Goal: Transaction & Acquisition: Purchase product/service

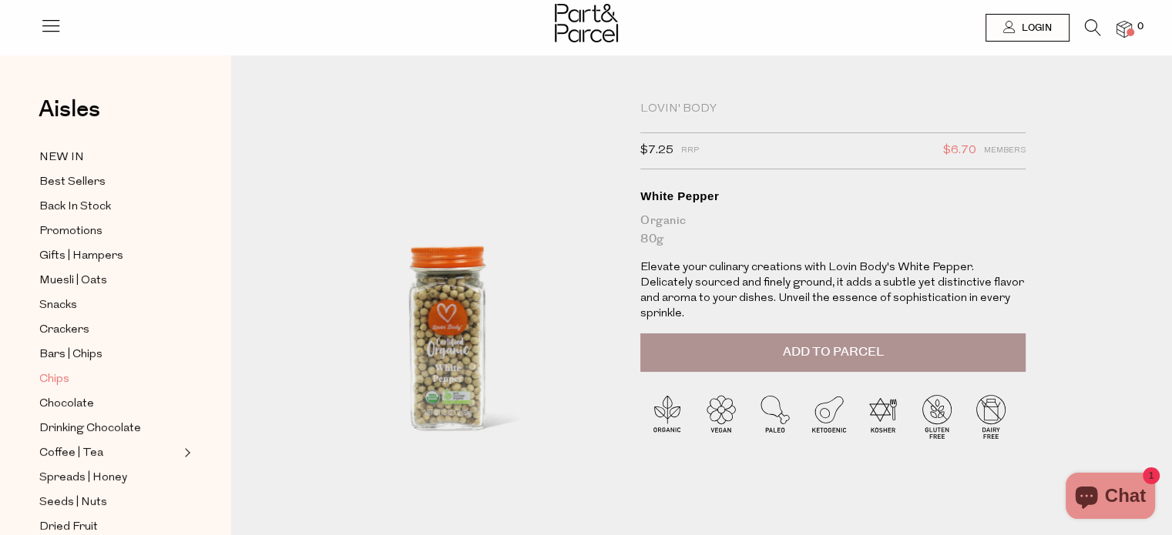
click at [46, 374] on span "Chips" at bounding box center [54, 380] width 30 height 18
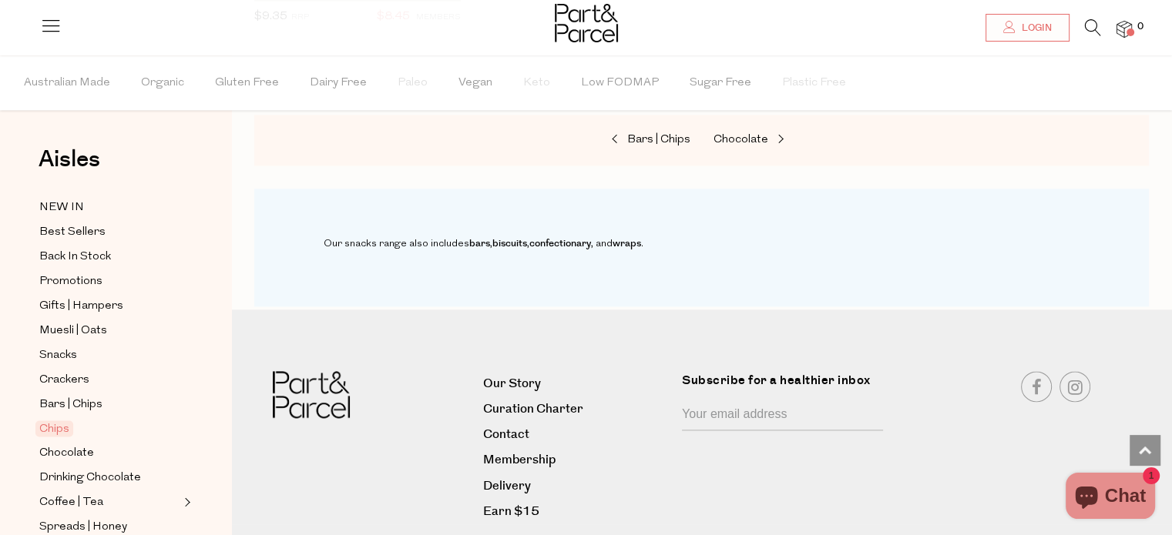
scroll to position [2117, 0]
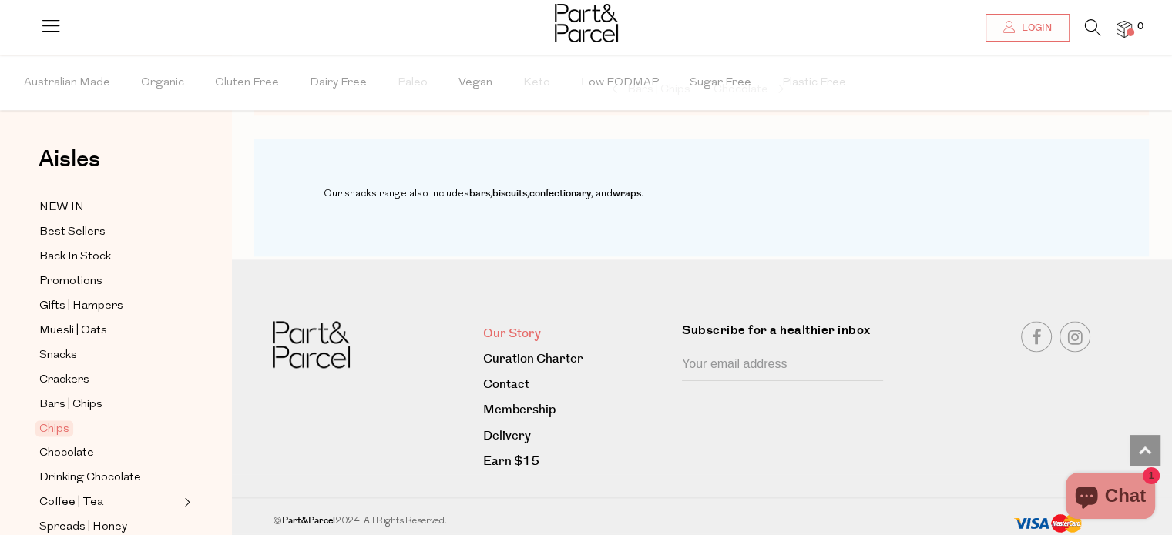
click at [522, 324] on link "Our Story" at bounding box center [576, 334] width 187 height 21
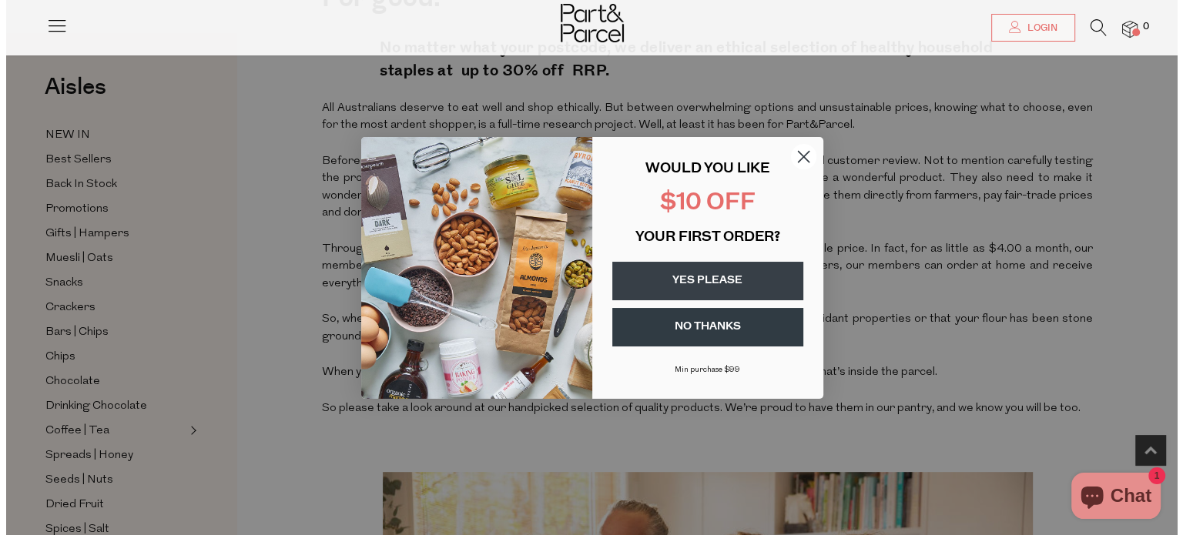
scroll to position [562, 0]
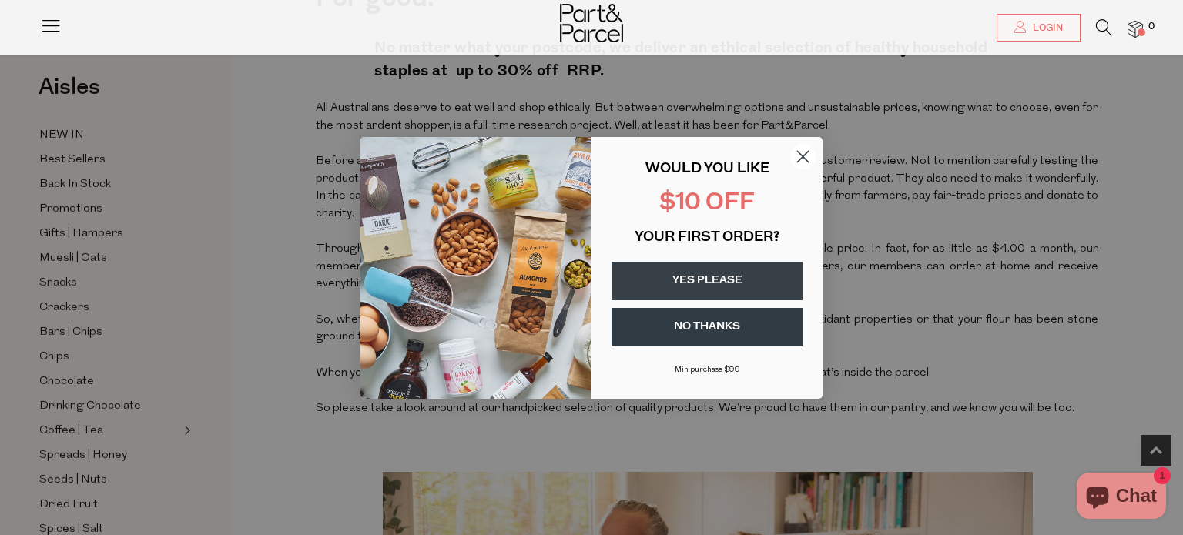
click at [801, 155] on icon "Close dialog" at bounding box center [803, 156] width 11 height 11
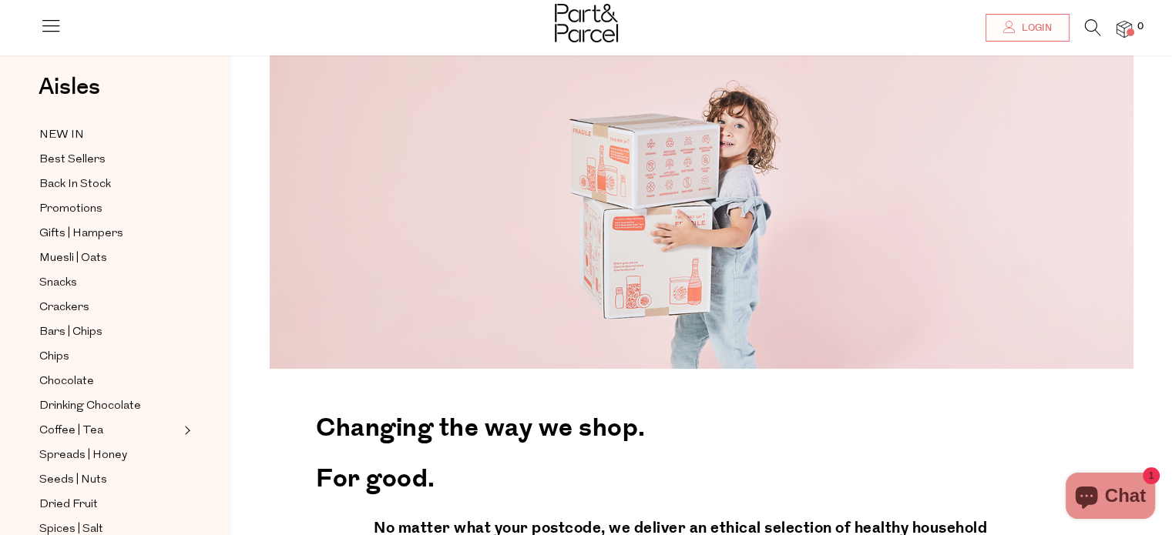
scroll to position [0, 0]
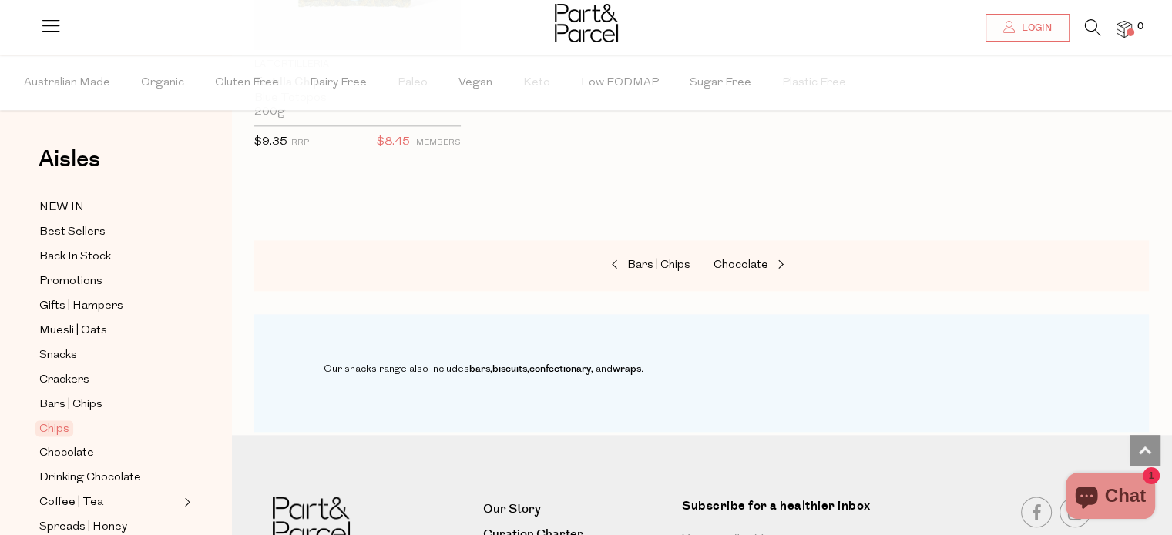
scroll to position [2117, 0]
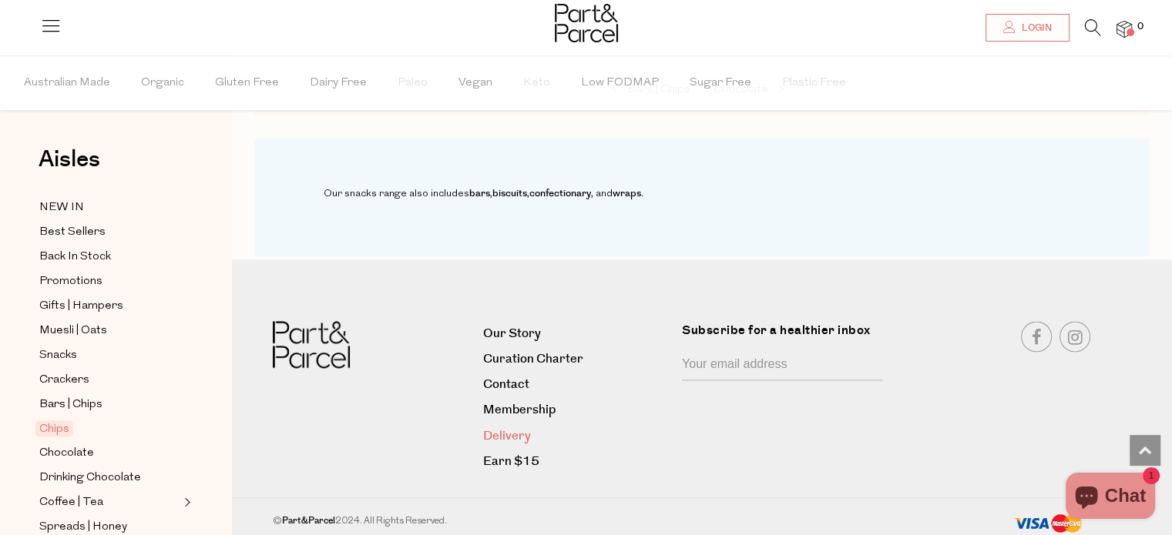
click at [506, 431] on link "Delivery" at bounding box center [576, 436] width 187 height 21
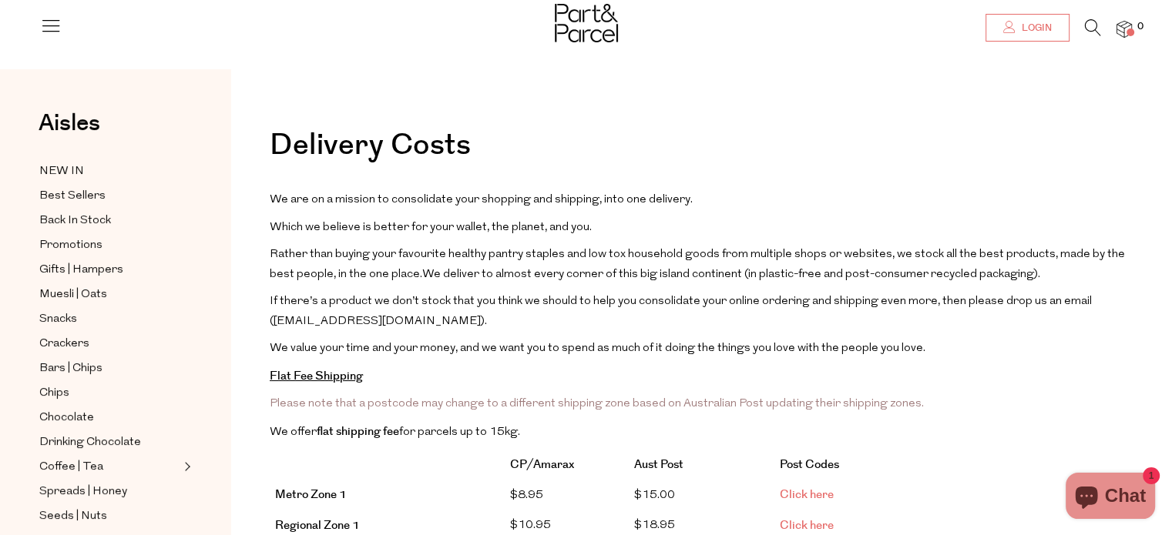
click at [1040, 25] on span "Login" at bounding box center [1035, 28] width 34 height 13
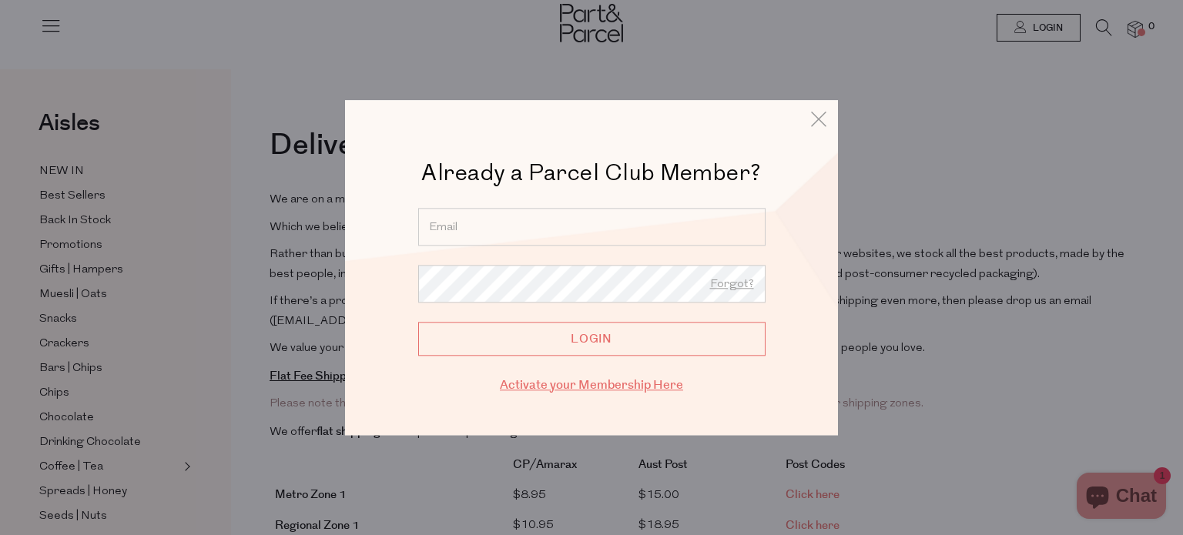
click at [602, 388] on link "Activate your Membership Here" at bounding box center [591, 386] width 183 height 18
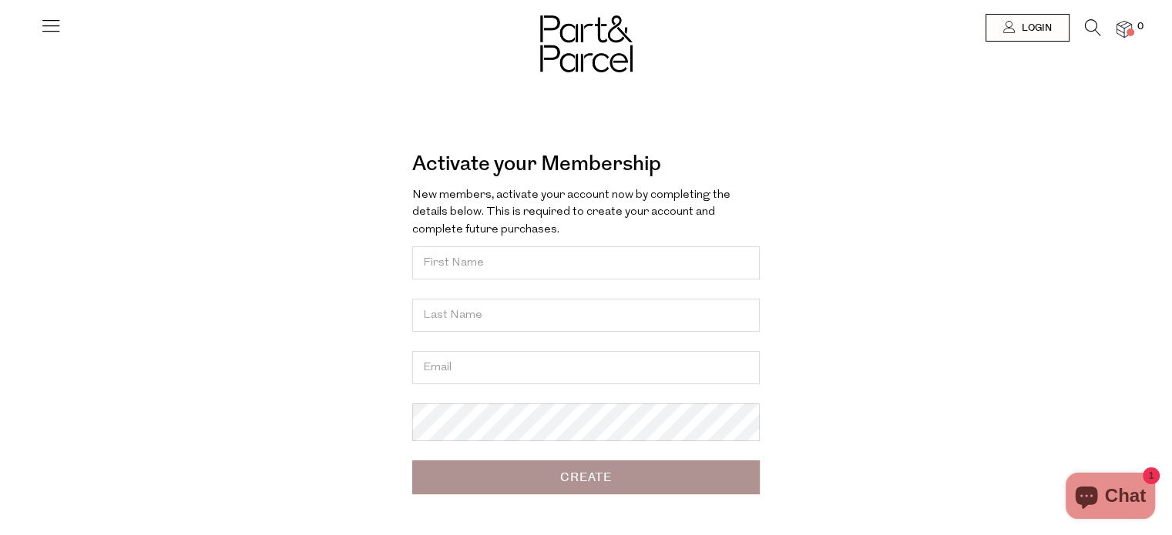
click at [586, 489] on input "Create" at bounding box center [585, 478] width 347 height 34
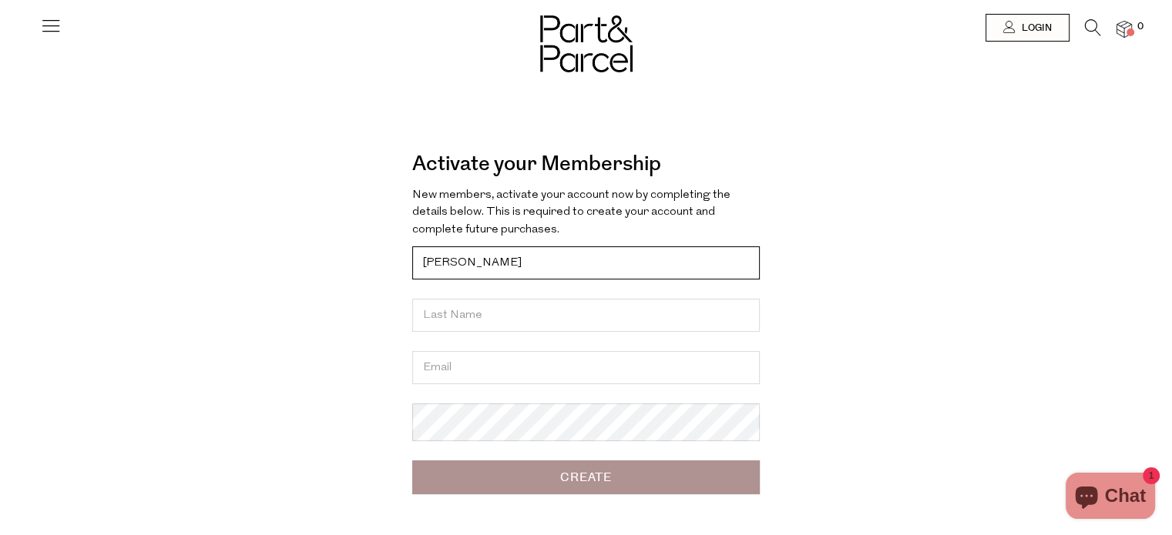
type input "Jennifer"
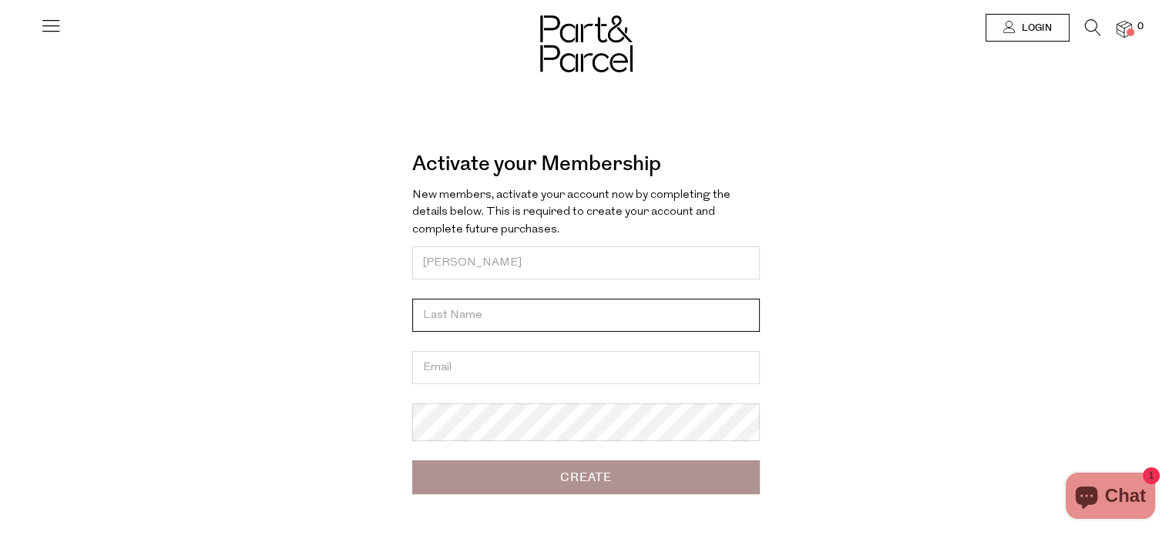
click at [426, 317] on input "text" at bounding box center [585, 315] width 347 height 33
type input "Greene-Galloway"
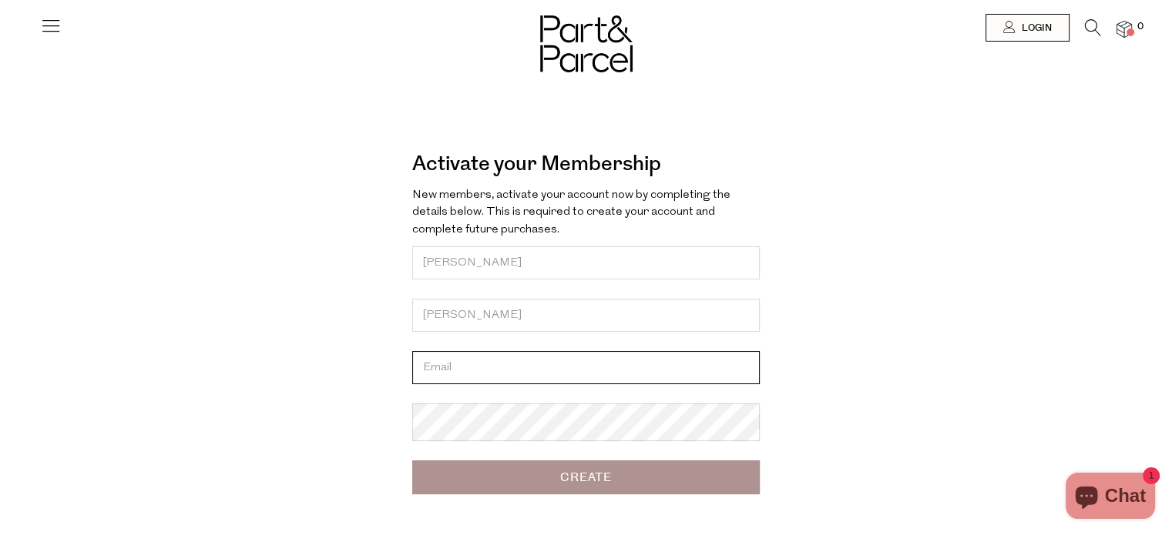
click at [423, 384] on input "email" at bounding box center [585, 367] width 347 height 33
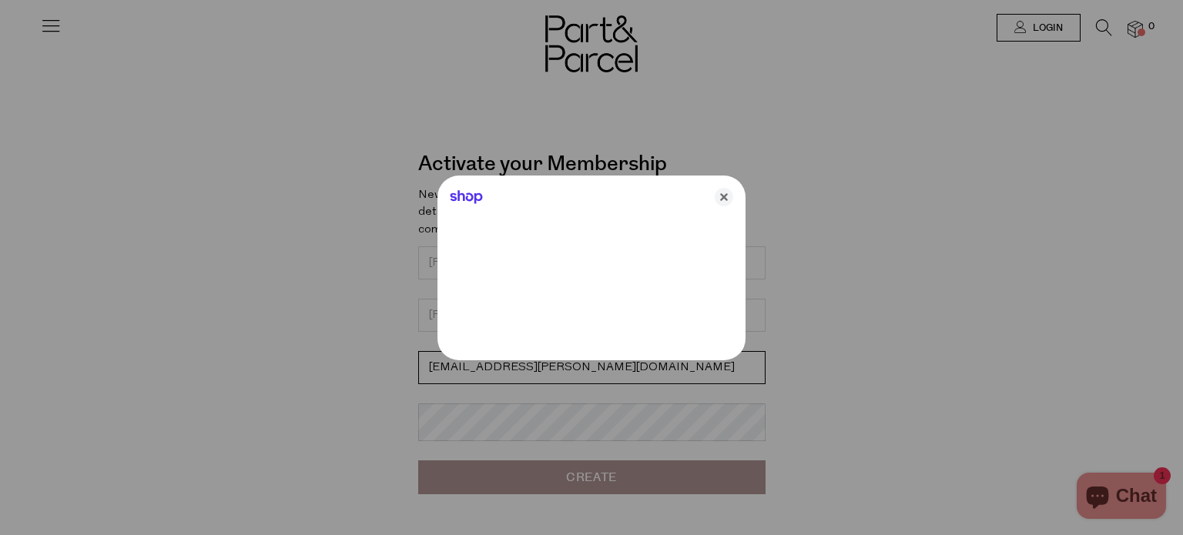
type input "jgreene-galloway@bigpond.com"
click at [724, 193] on icon "Close" at bounding box center [724, 197] width 18 height 18
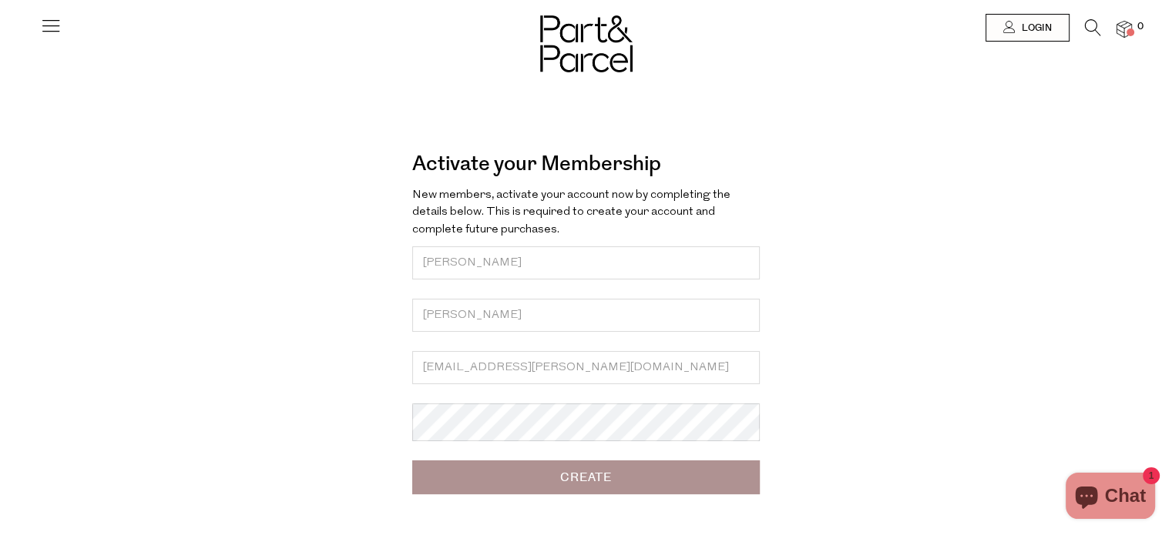
click at [582, 488] on input "Create" at bounding box center [585, 478] width 347 height 34
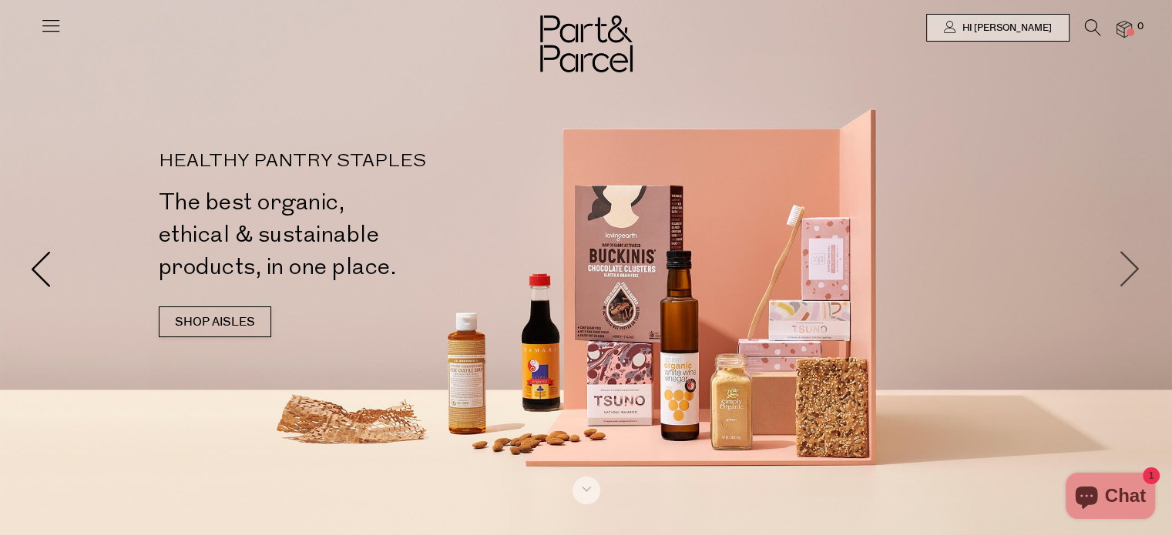
click at [1128, 261] on span at bounding box center [1130, 268] width 37 height 37
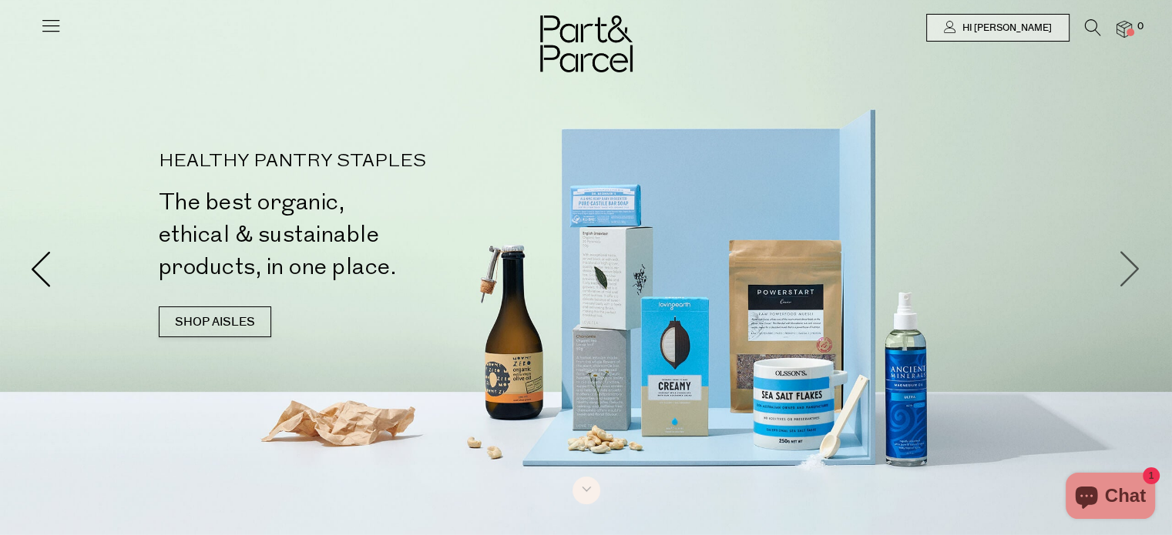
click at [1136, 262] on span at bounding box center [1130, 268] width 37 height 37
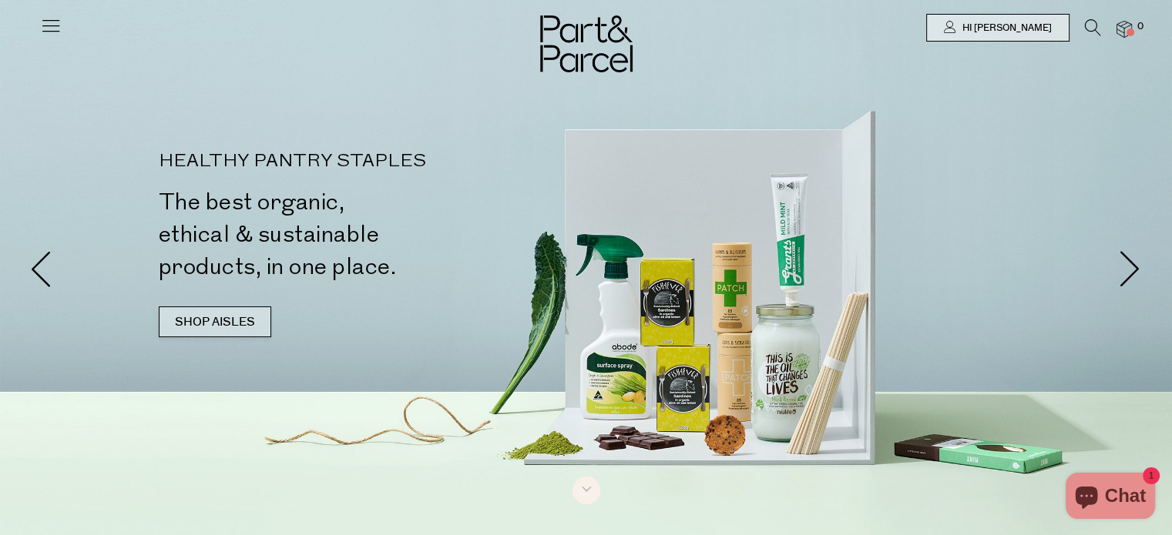
click at [197, 320] on link "SHOP AISLES" at bounding box center [215, 322] width 112 height 31
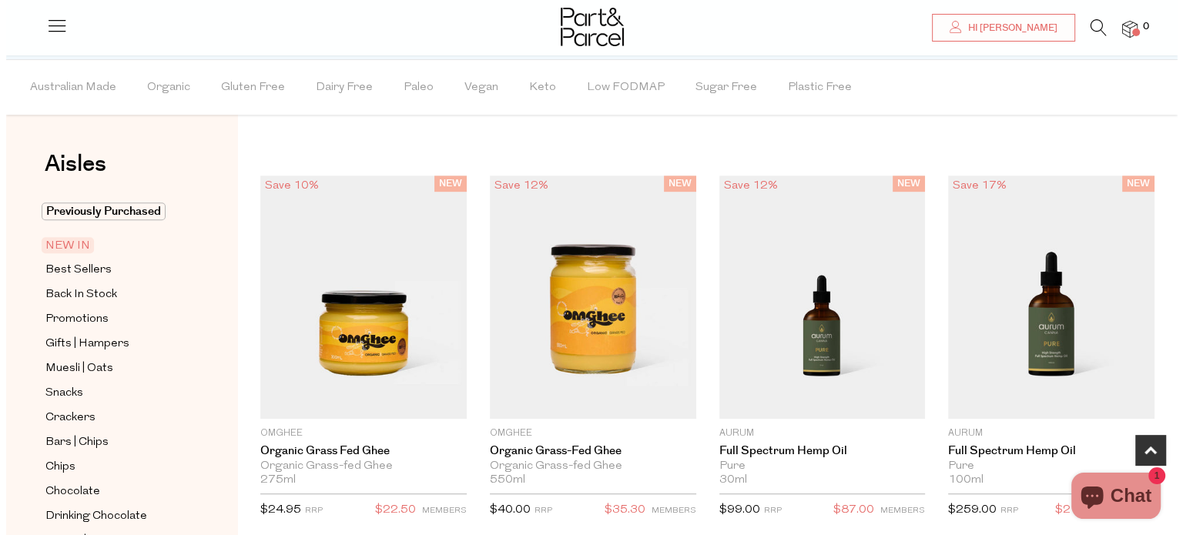
scroll to position [801, 0]
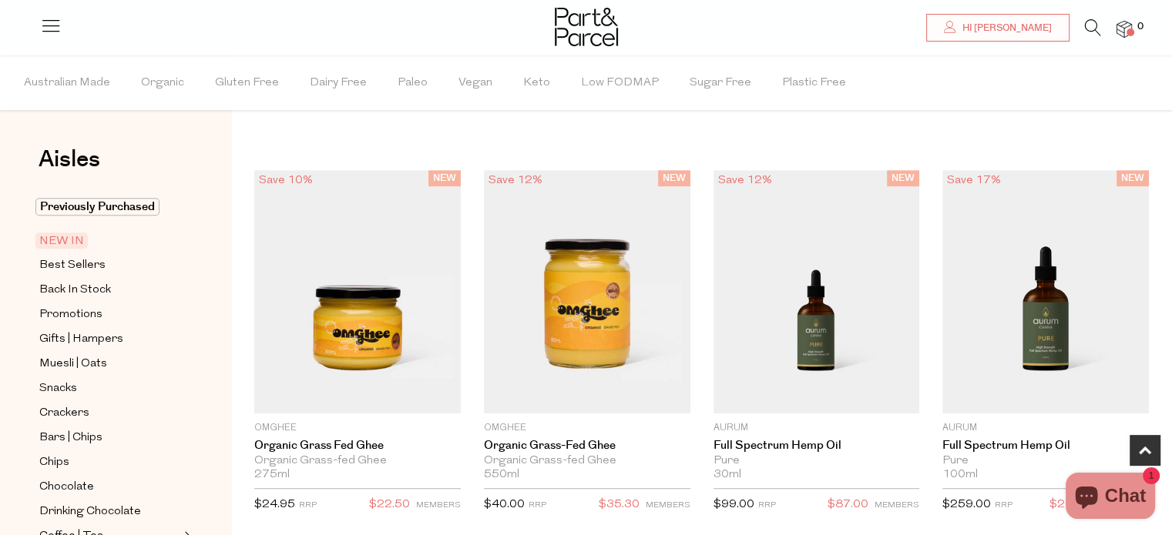
click at [1090, 22] on icon at bounding box center [1093, 27] width 16 height 17
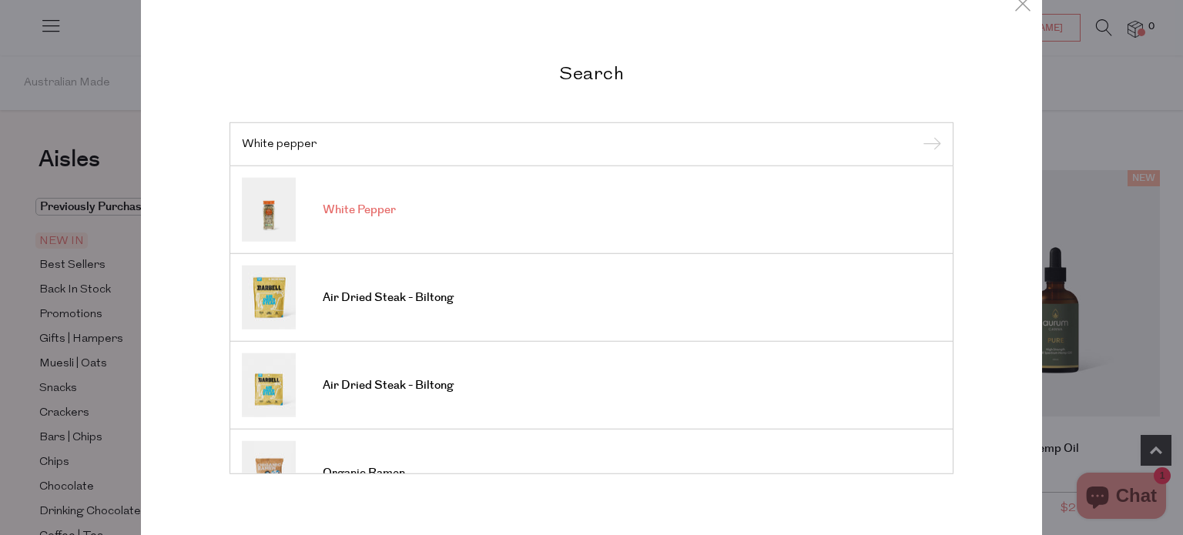
type input "White pepper"
click at [334, 213] on span "White Pepper" at bounding box center [359, 210] width 73 height 15
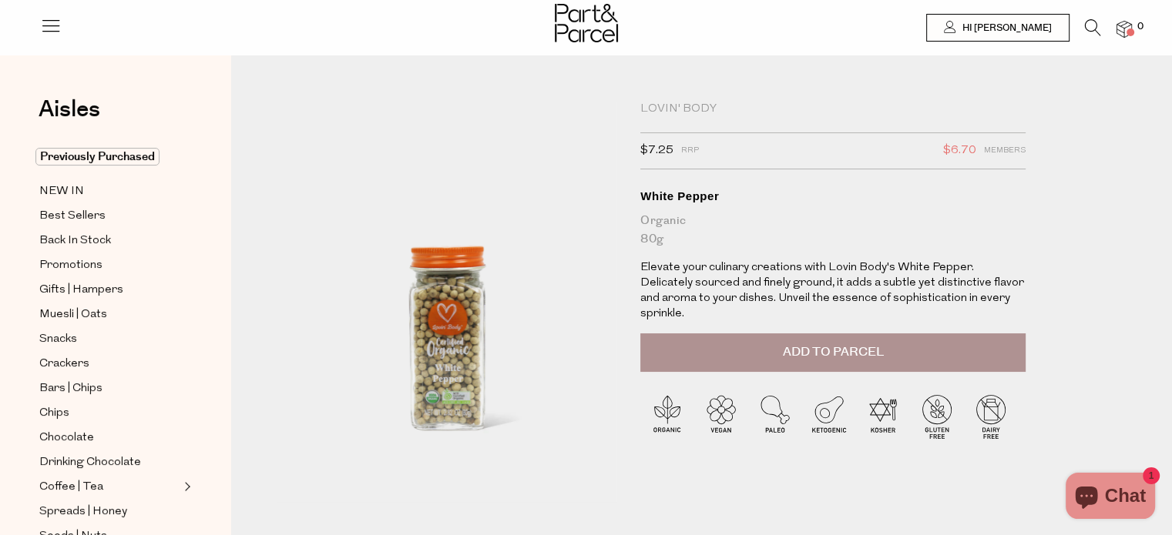
click at [837, 344] on span "Add to Parcel" at bounding box center [833, 353] width 101 height 18
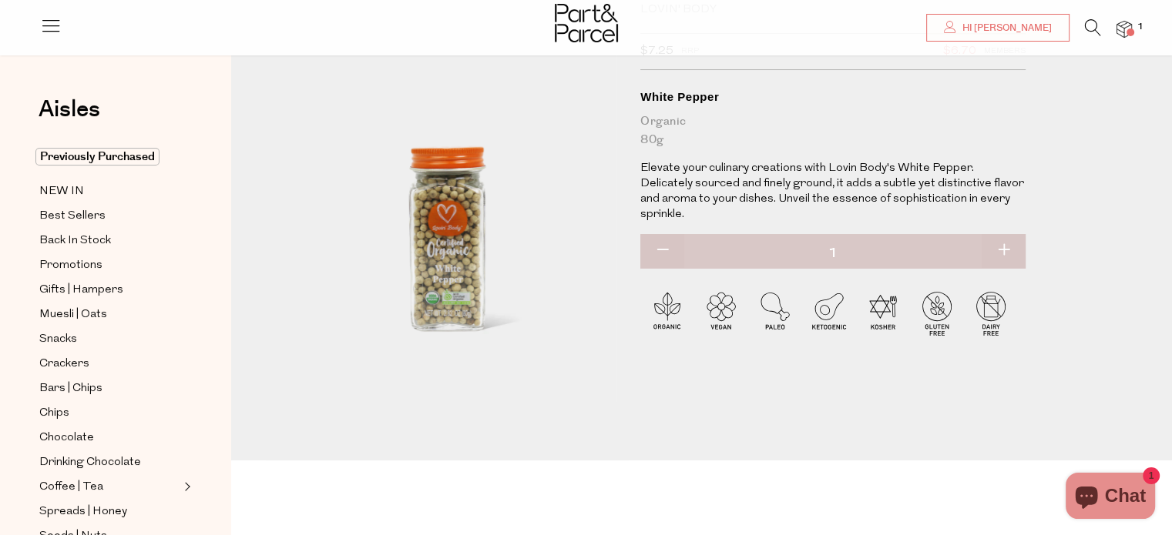
scroll to position [110, 0]
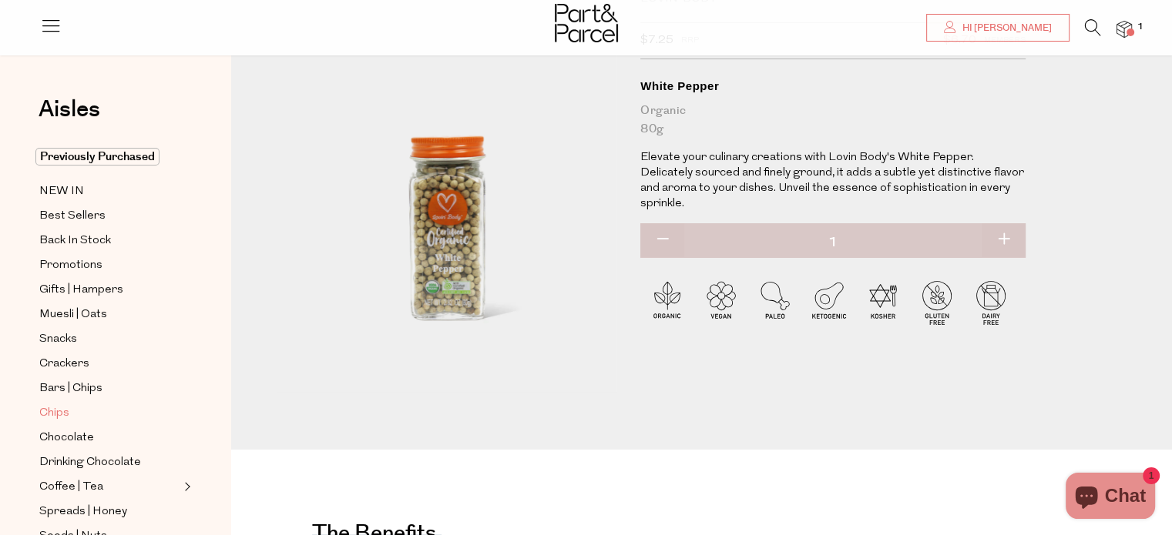
click at [56, 410] on span "Chips" at bounding box center [54, 413] width 30 height 18
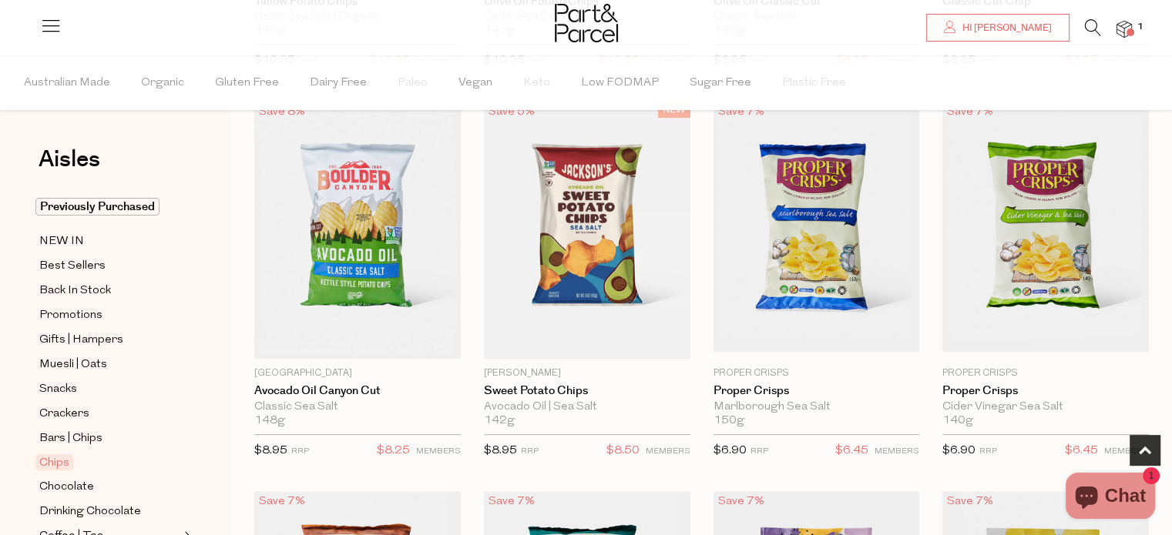
scroll to position [493, 0]
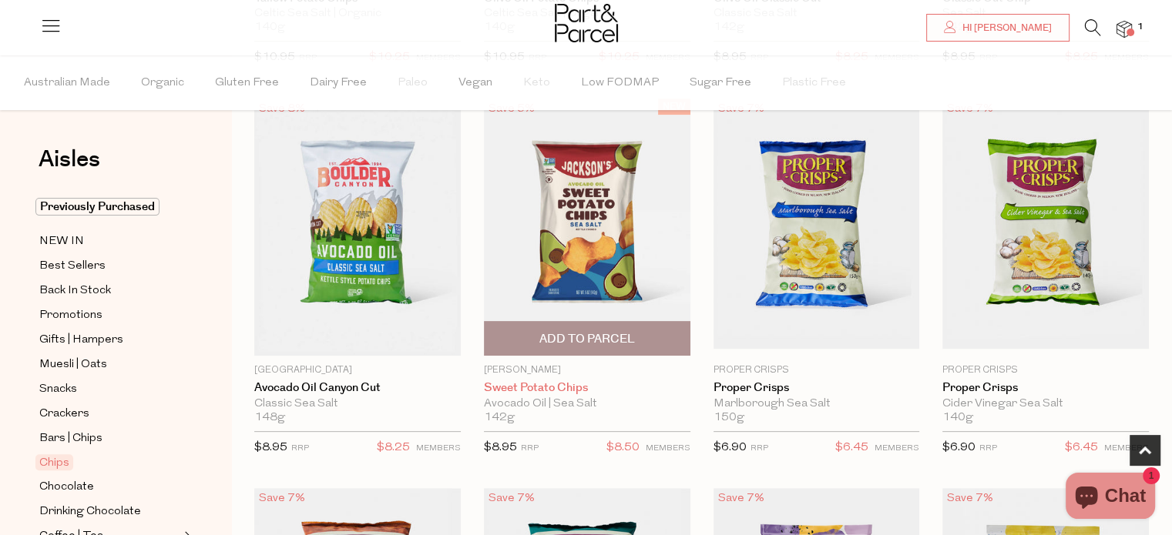
click at [539, 388] on link "Sweet Potato Chips" at bounding box center [587, 388] width 206 height 14
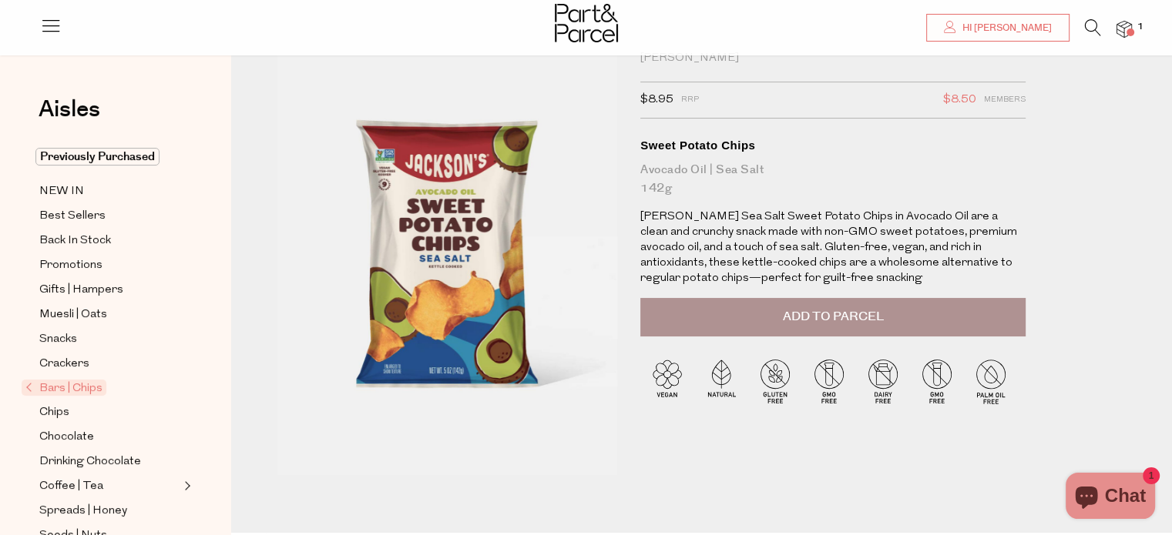
scroll to position [54, 0]
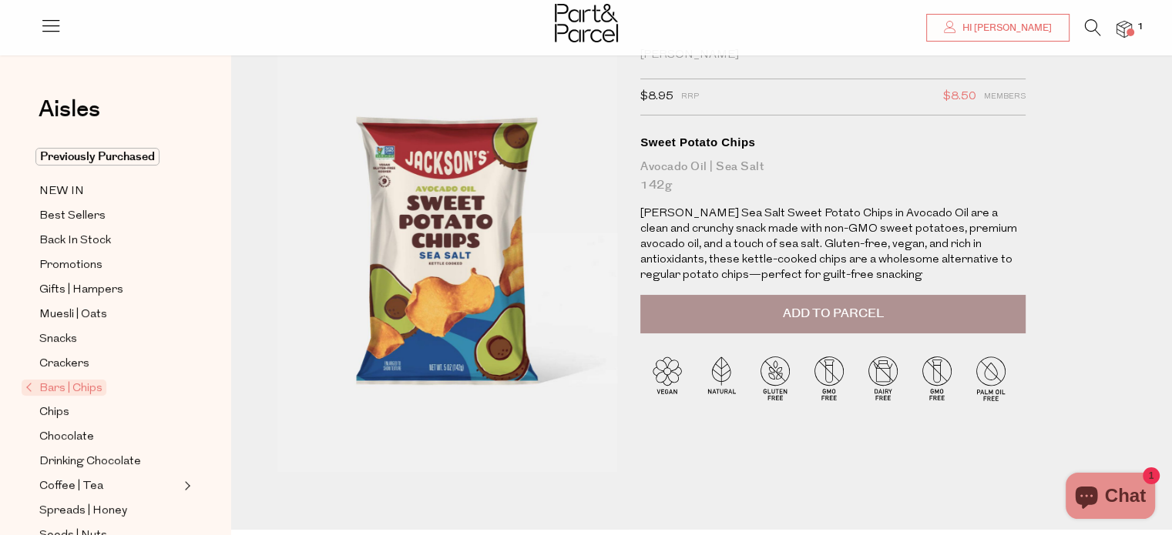
drag, startPoint x: 839, startPoint y: 307, endPoint x: 1014, endPoint y: 197, distance: 206.7
click at [1014, 197] on div "Jackson's $8.95 RRP $8.50 Members Available: In Stock Sweet Potato Chips Avocad…" at bounding box center [832, 166] width 385 height 236
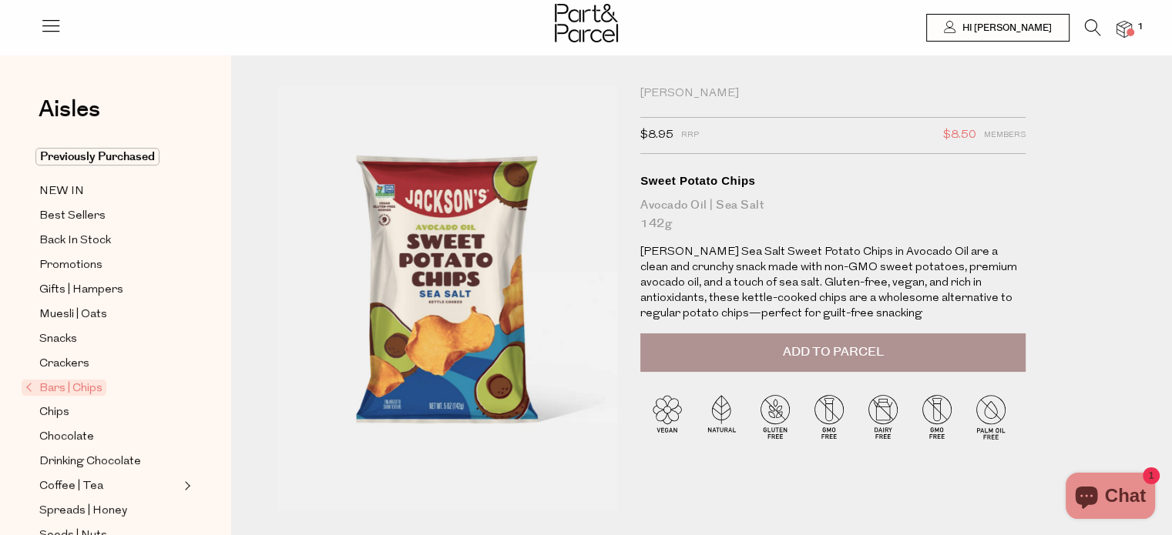
scroll to position [0, 0]
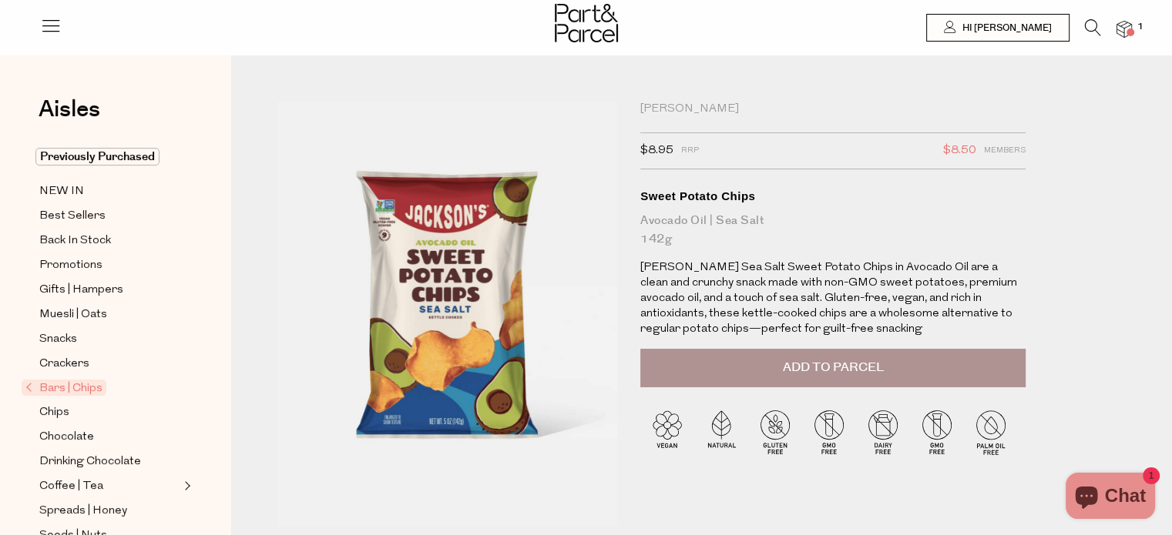
click at [824, 363] on span "Add to Parcel" at bounding box center [833, 368] width 101 height 18
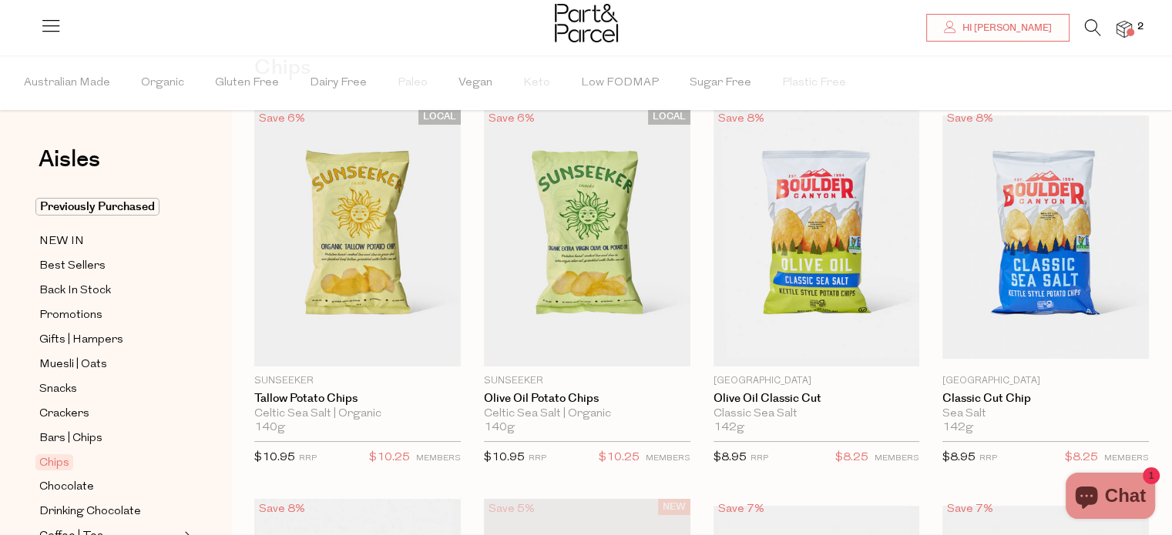
scroll to position [86, 0]
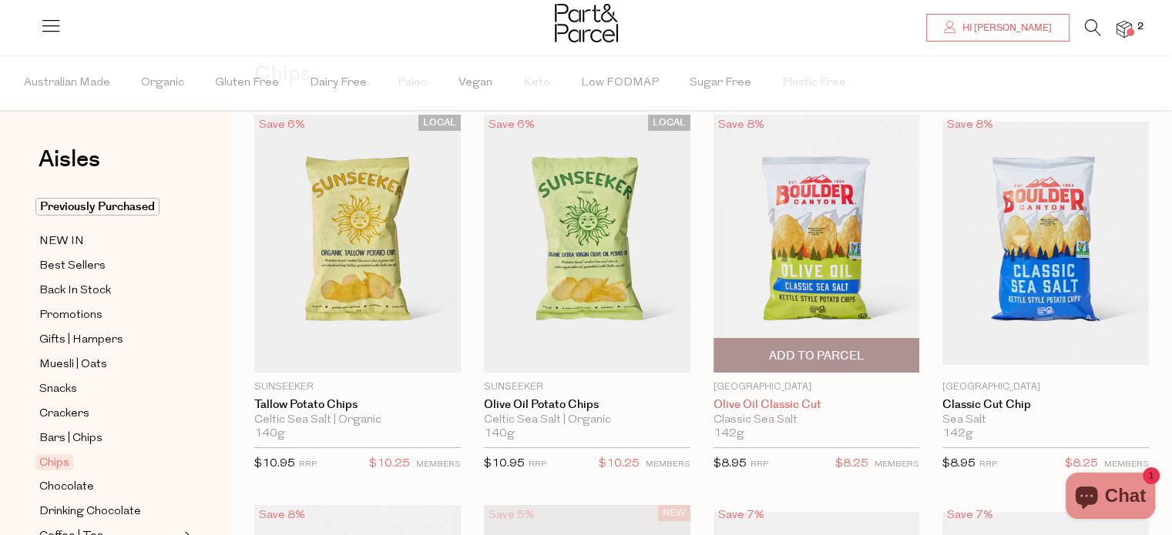
click at [776, 405] on link "Olive Oil Classic Cut" at bounding box center [816, 405] width 206 height 14
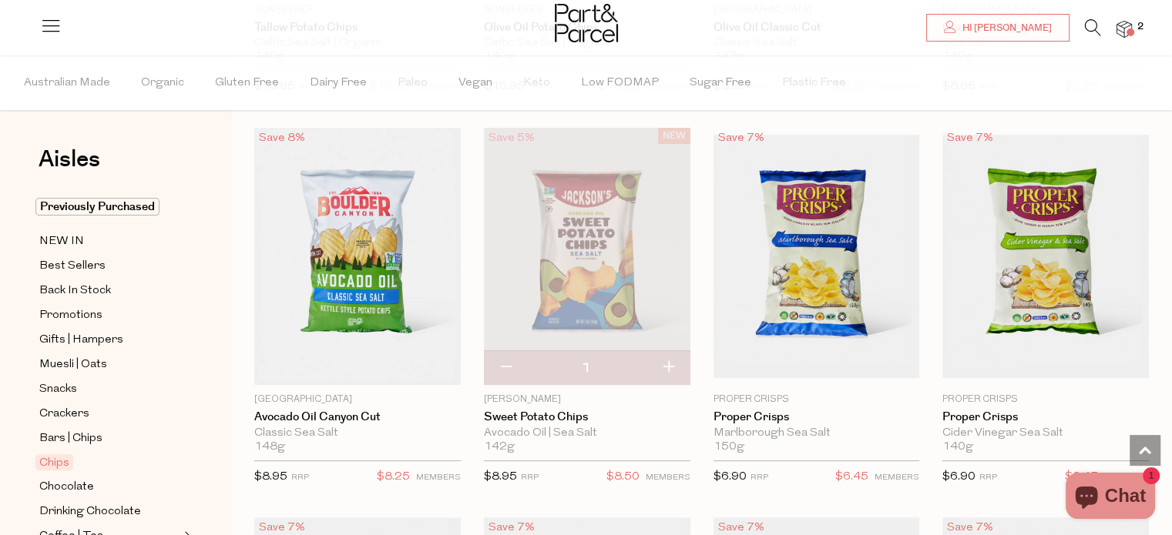
scroll to position [461, 0]
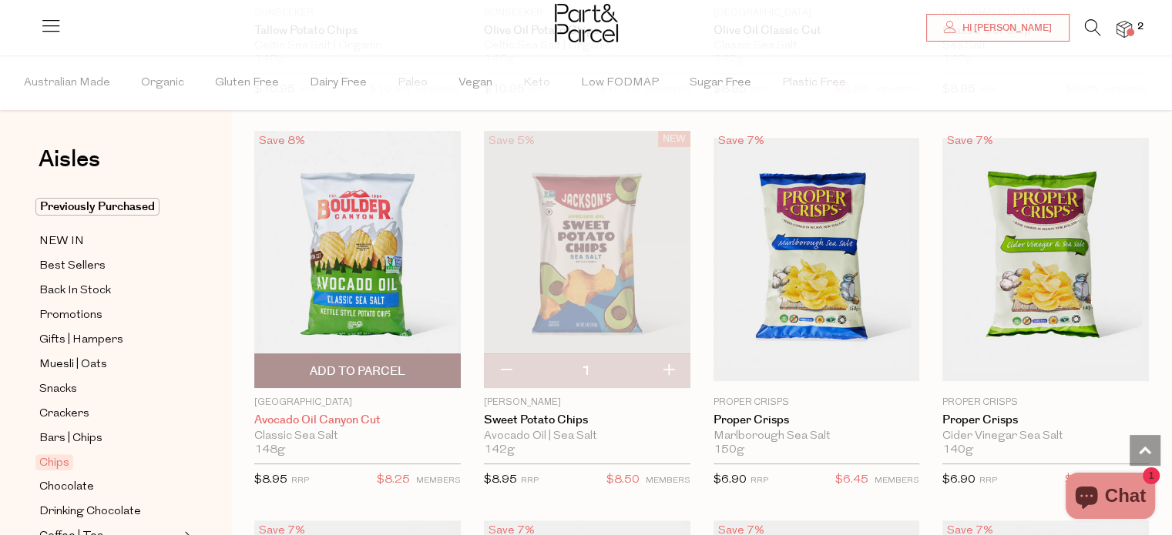
click at [348, 420] on link "Avocado Oil Canyon Cut" at bounding box center [357, 421] width 206 height 14
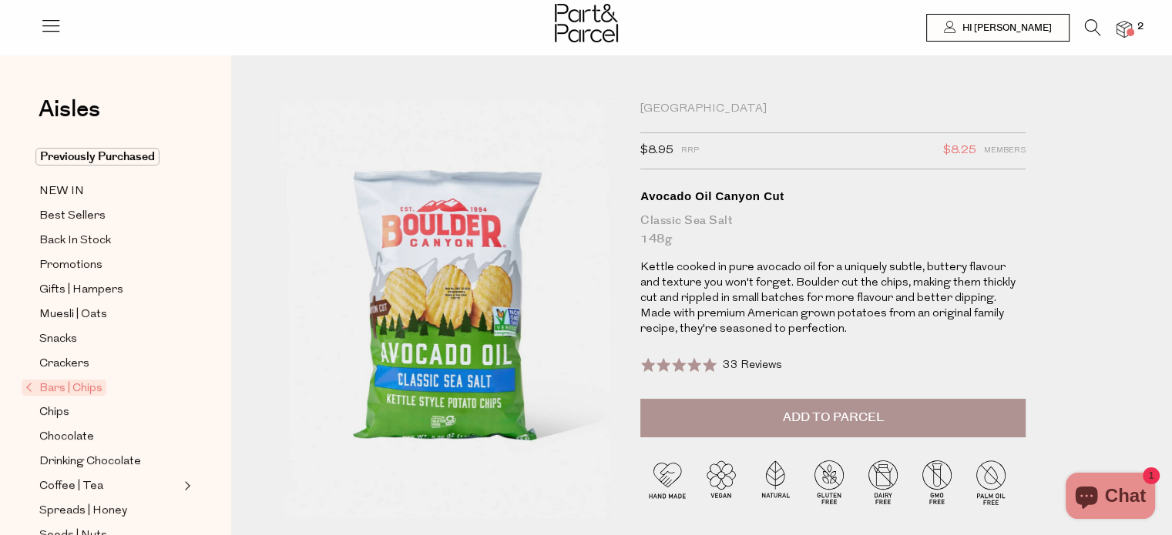
click at [834, 419] on span "Add to Parcel" at bounding box center [833, 418] width 101 height 18
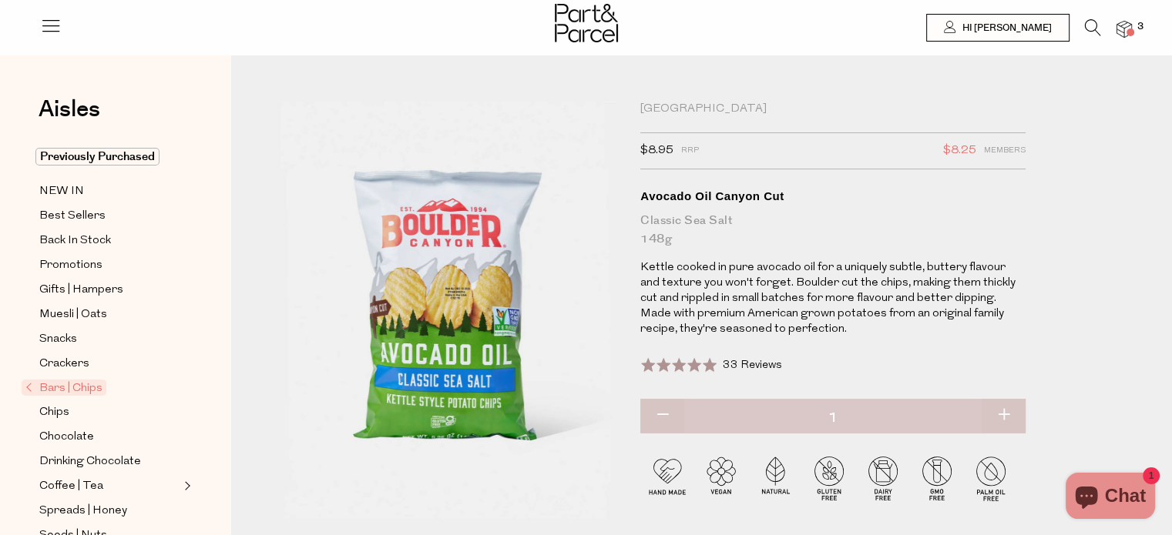
click at [706, 178] on div "Boulder Canyon $8.95 RRP $8.25 Members Available: In Stock Avocado Oil Canyon C…" at bounding box center [832, 268] width 385 height 332
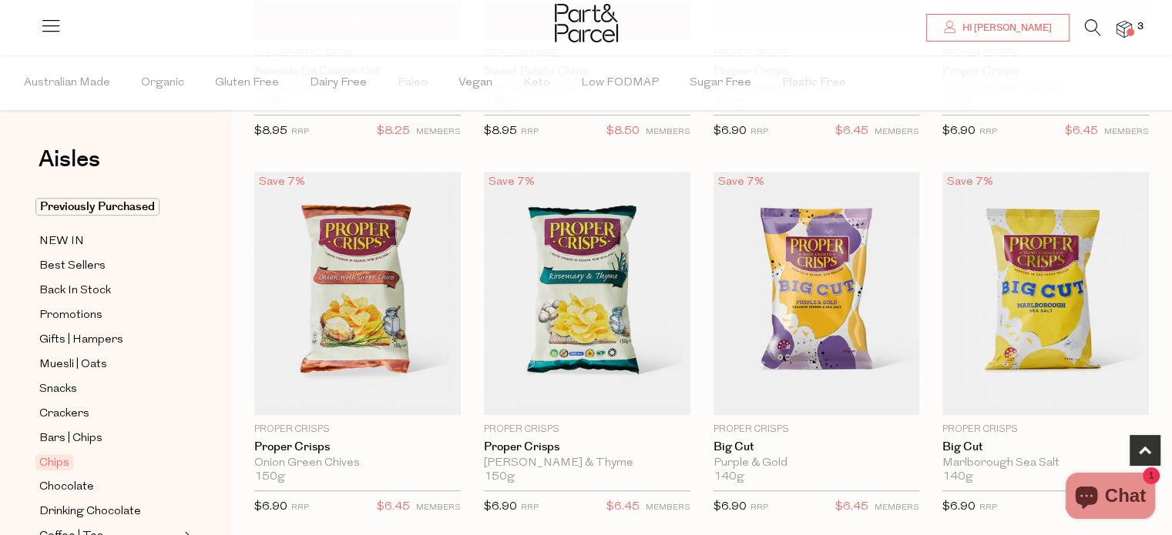
scroll to position [826, 0]
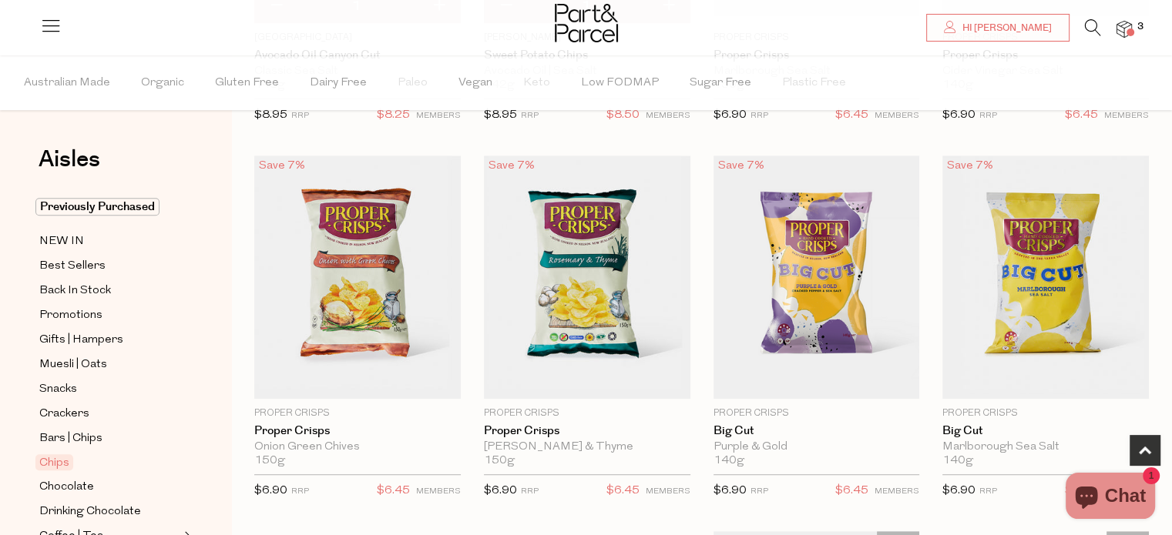
drag, startPoint x: 1177, startPoint y: 112, endPoint x: 1183, endPoint y: 182, distance: 70.3
click at [1171, 182] on html "Ready to stock up [PERSON_NAME]? Close Image Product Total Qty [GEOGRAPHIC_DATA…" at bounding box center [586, 202] width 1172 height 2057
drag, startPoint x: 216, startPoint y: 400, endPoint x: 209, endPoint y: 500, distance: 100.5
click at [209, 500] on div "Aisles Clear Previously Purchased NEW IN Best Sellers Back In Stock Promotions …" at bounding box center [115, 295] width 231 height 480
click at [213, 409] on div "Aisles Clear Previously Purchased NEW IN Best Sellers Back In Stock Promotions …" at bounding box center [115, 295] width 231 height 480
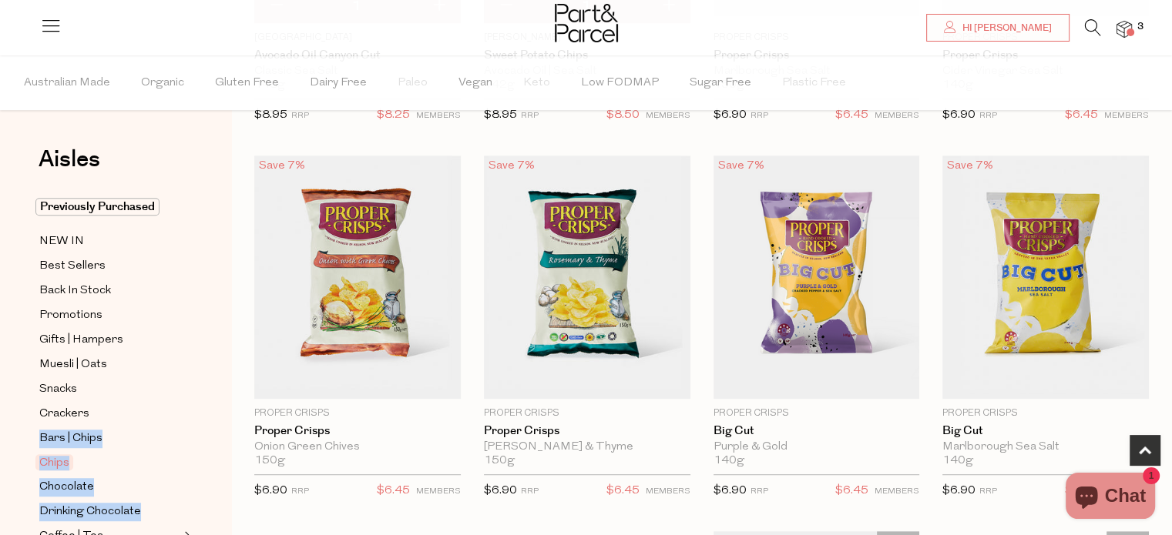
click at [213, 409] on div "Aisles Clear Previously Purchased NEW IN Best Sellers Back In Stock Promotions …" at bounding box center [115, 295] width 231 height 480
click at [213, 357] on div "Aisles Clear Previously Purchased NEW IN Best Sellers Back In Stock Promotions …" at bounding box center [115, 295] width 231 height 480
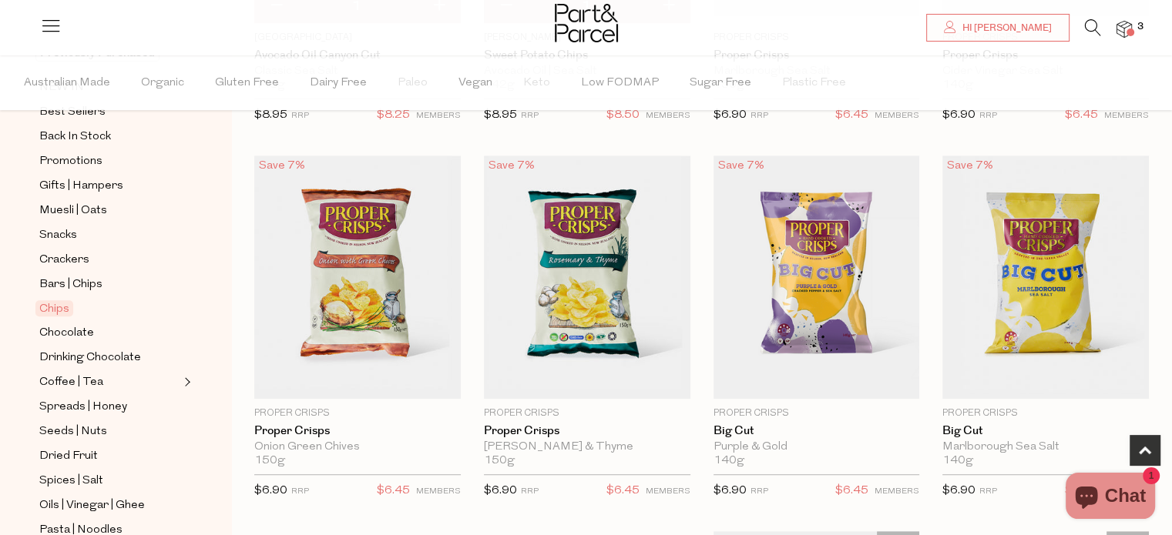
scroll to position [301, 0]
click at [224, 391] on div "Aisles Clear Previously Purchased NEW IN Best Sellers Back In Stock Promotions …" at bounding box center [115, 295] width 231 height 480
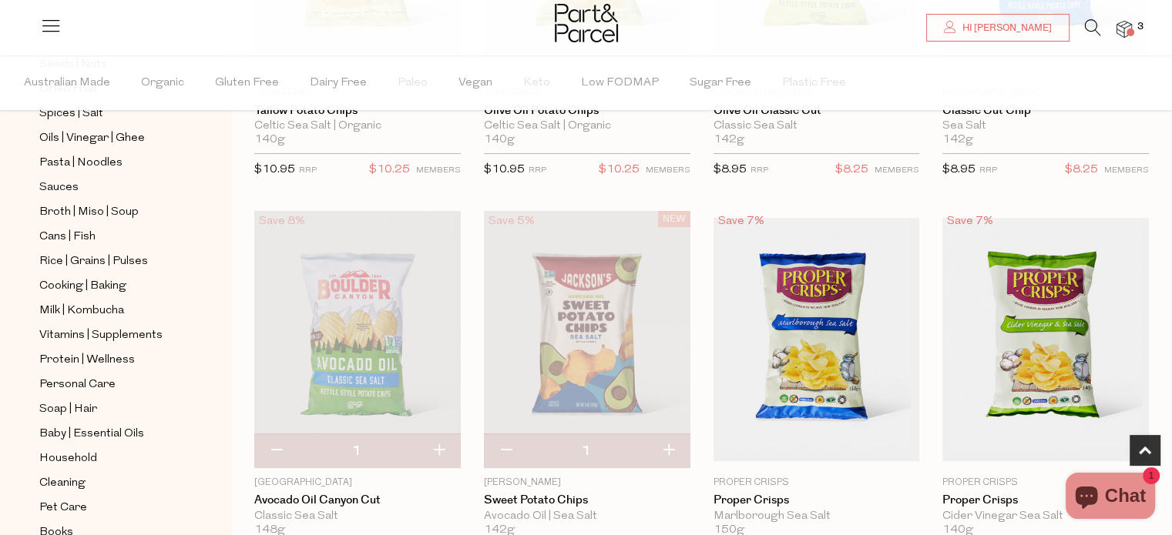
scroll to position [411, 0]
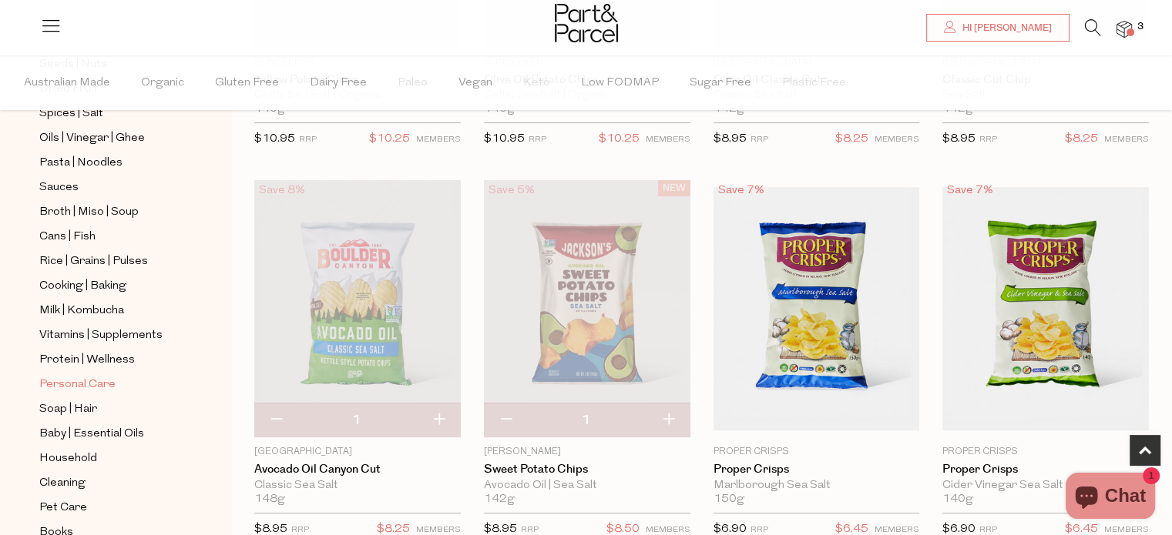
click at [139, 386] on link "Personal Care" at bounding box center [109, 384] width 140 height 19
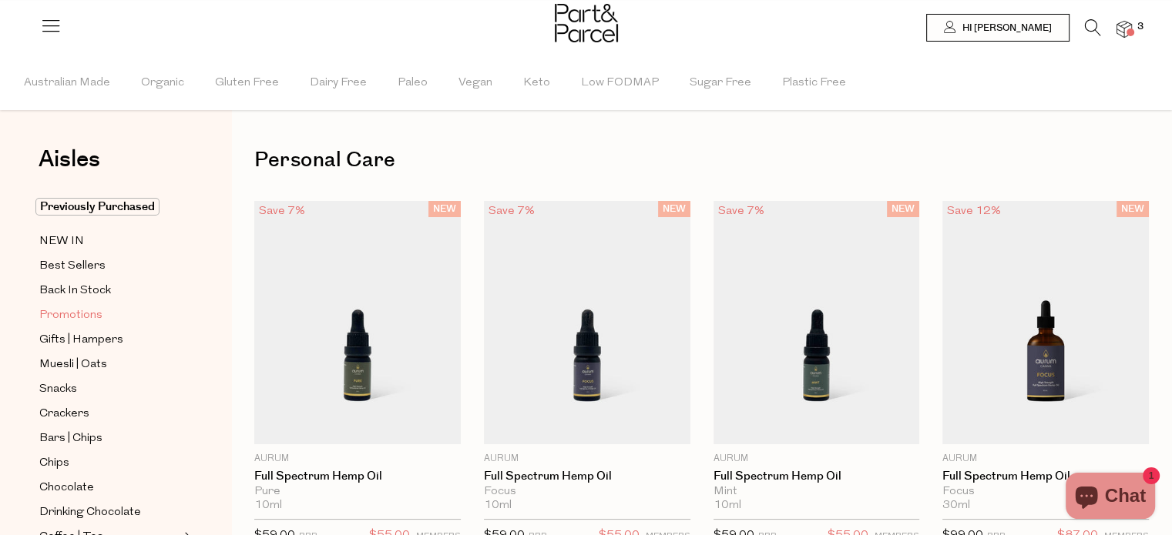
click at [161, 306] on link "Promotions" at bounding box center [109, 315] width 140 height 19
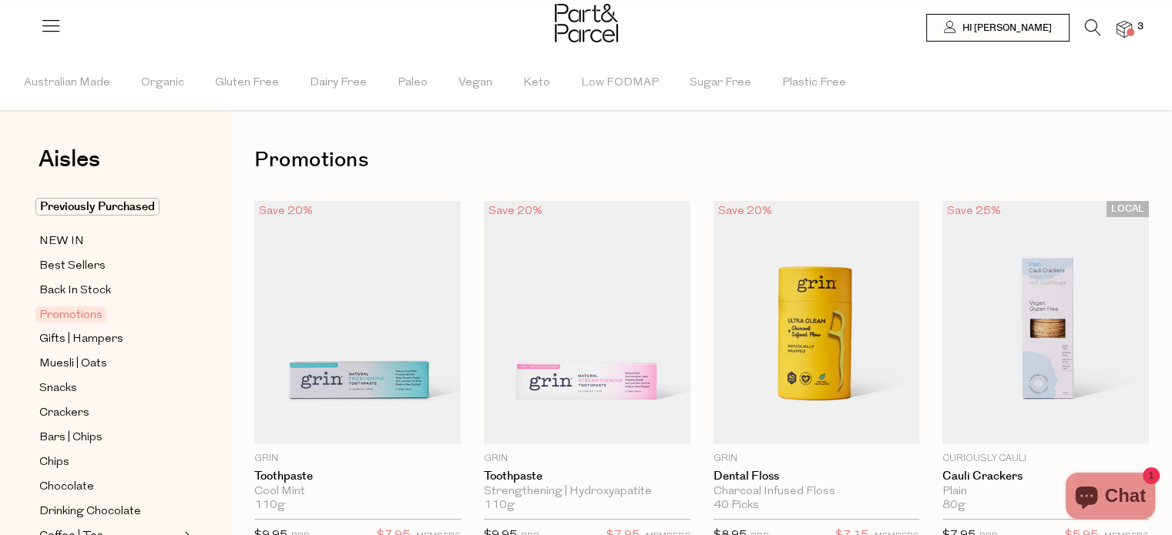
click at [223, 324] on div "Aisles Clear Previously Purchased NEW IN Best Sellers Back In Stock Promotions …" at bounding box center [115, 295] width 231 height 480
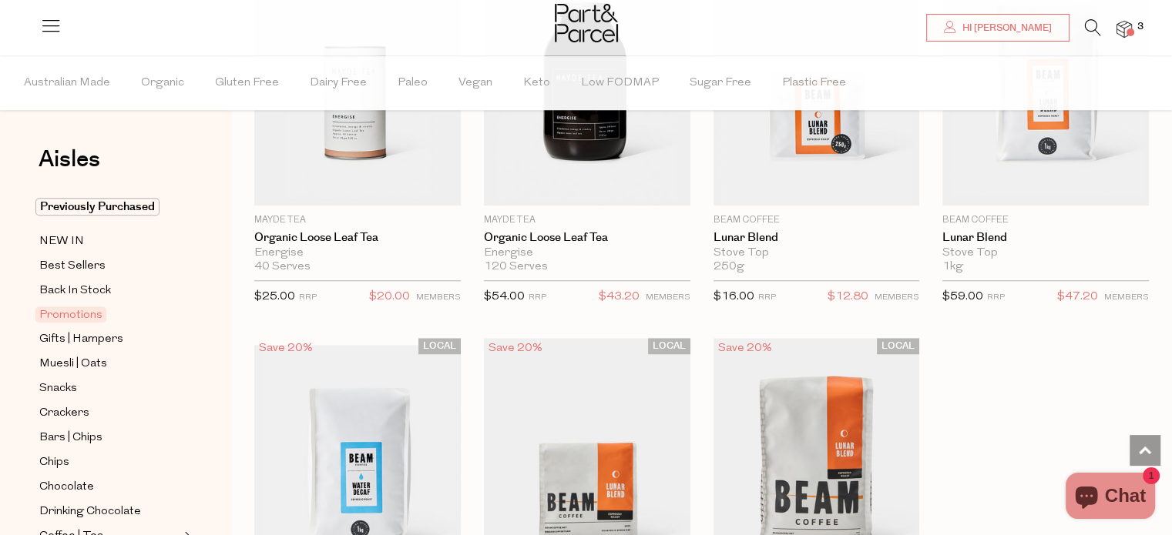
scroll to position [1408, 0]
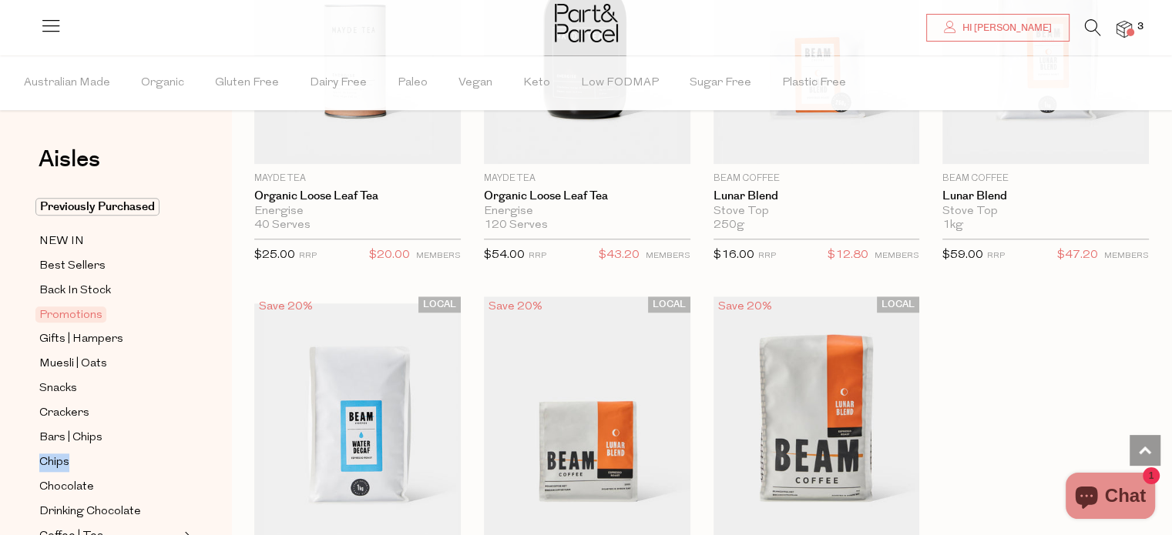
click at [213, 448] on div "Aisles Clear Previously Purchased NEW IN Best Sellers Back In Stock Promotions …" at bounding box center [115, 295] width 231 height 480
click at [226, 451] on div "Aisles Clear Previously Purchased NEW IN Best Sellers Back In Stock Promotions …" at bounding box center [115, 295] width 231 height 480
click at [234, 448] on div "LOCAL Save 20% 1 Add To Parcel Beam Coffee Decaf Espresso Roast 1kg Only 4 Avai…" at bounding box center [346, 481] width 230 height 368
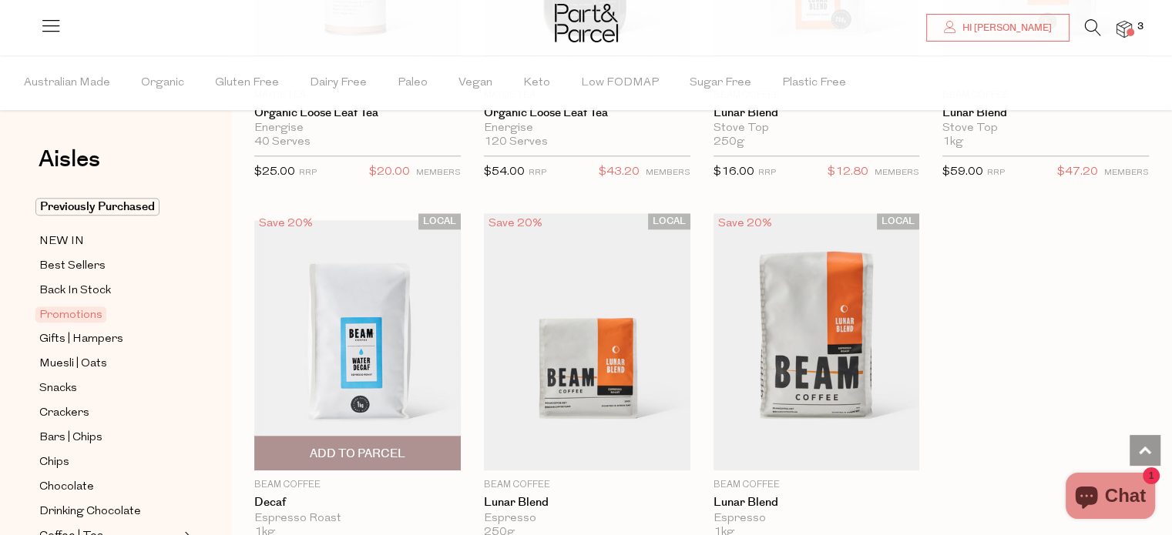
scroll to position [1522, 0]
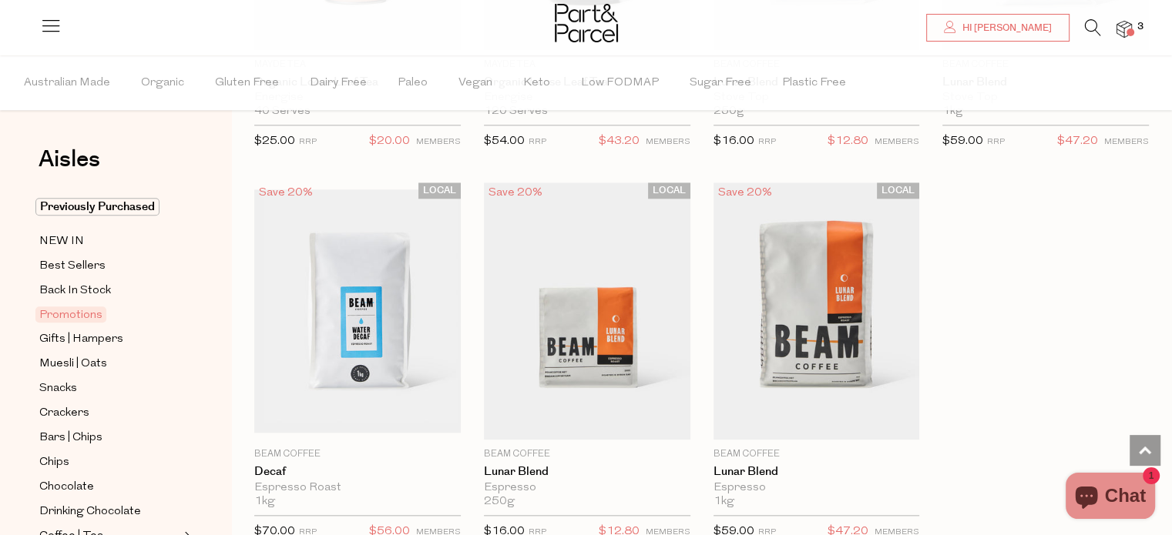
click at [225, 400] on div "Aisles Clear Previously Purchased NEW IN Best Sellers Back In Stock Promotions …" at bounding box center [115, 295] width 231 height 480
click at [226, 398] on div "Aisles Clear Previously Purchased NEW IN Best Sellers Back In Stock Promotions …" at bounding box center [115, 295] width 231 height 480
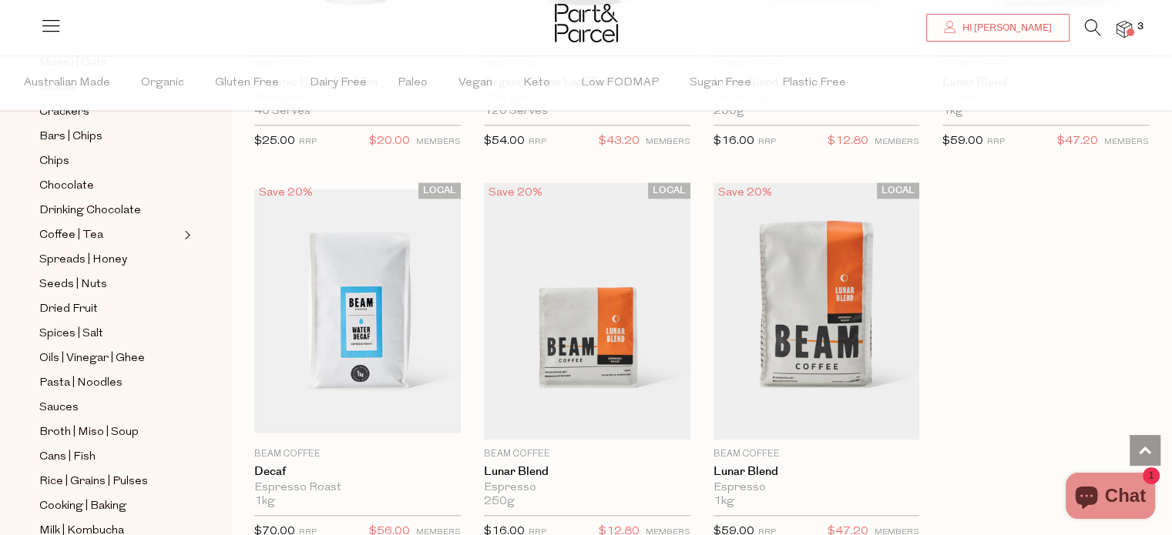
scroll to position [326, 0]
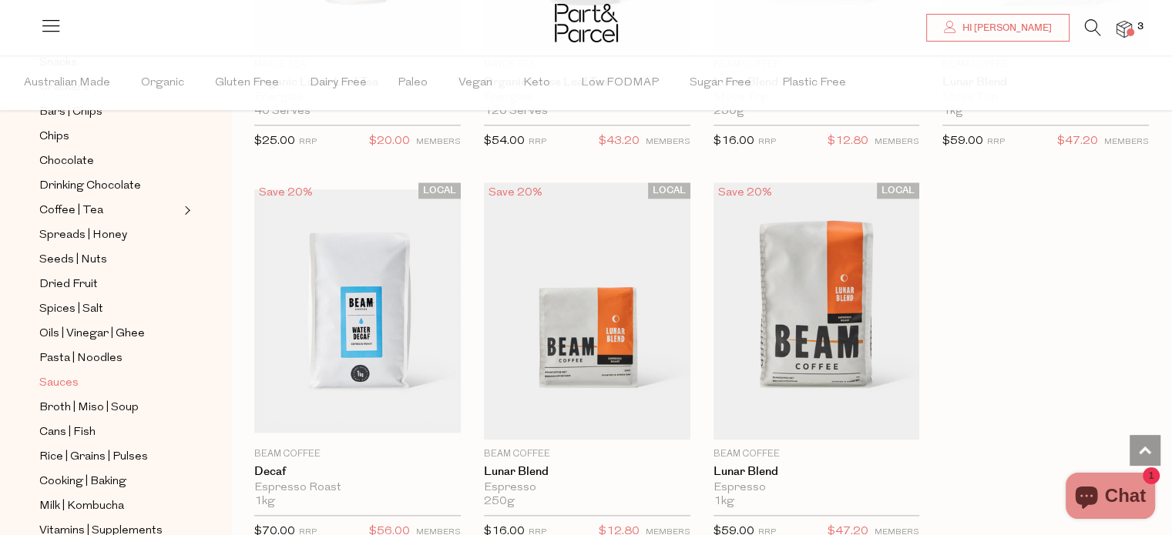
click at [61, 382] on span "Sauces" at bounding box center [58, 383] width 39 height 18
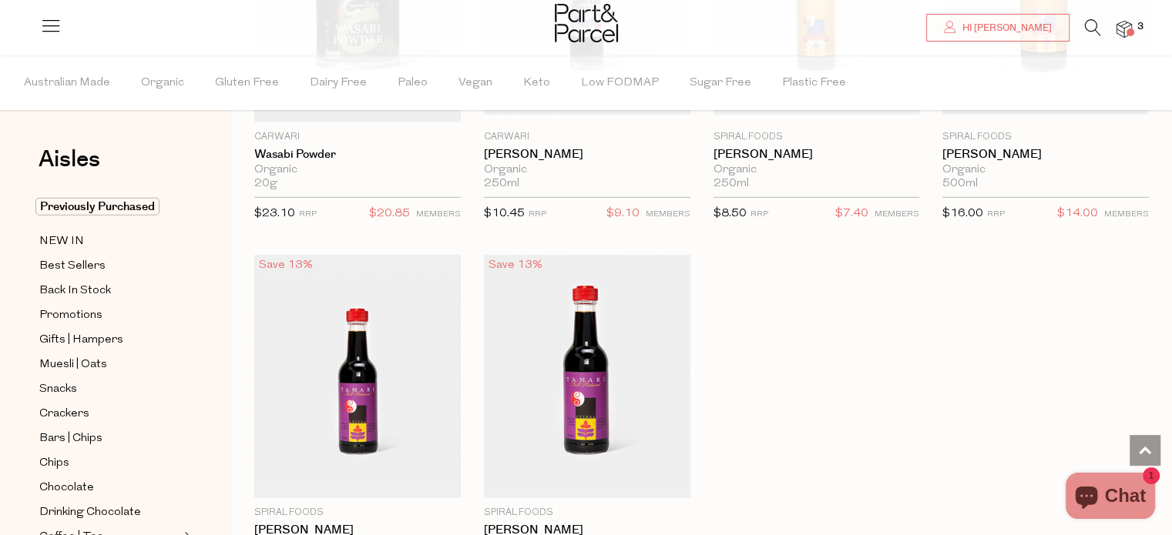
scroll to position [4587, 0]
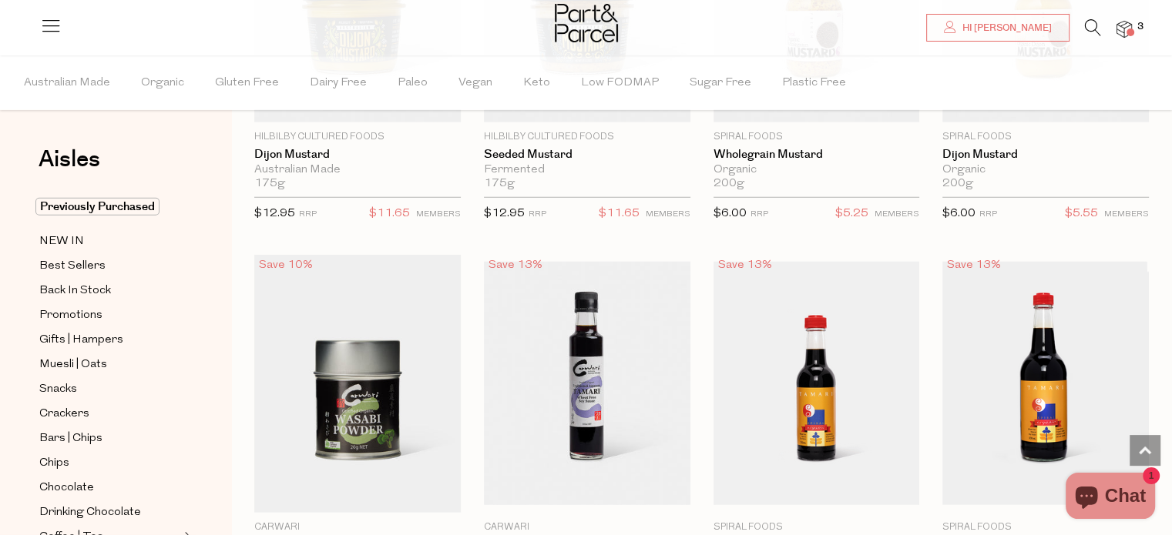
scroll to position [4248, 0]
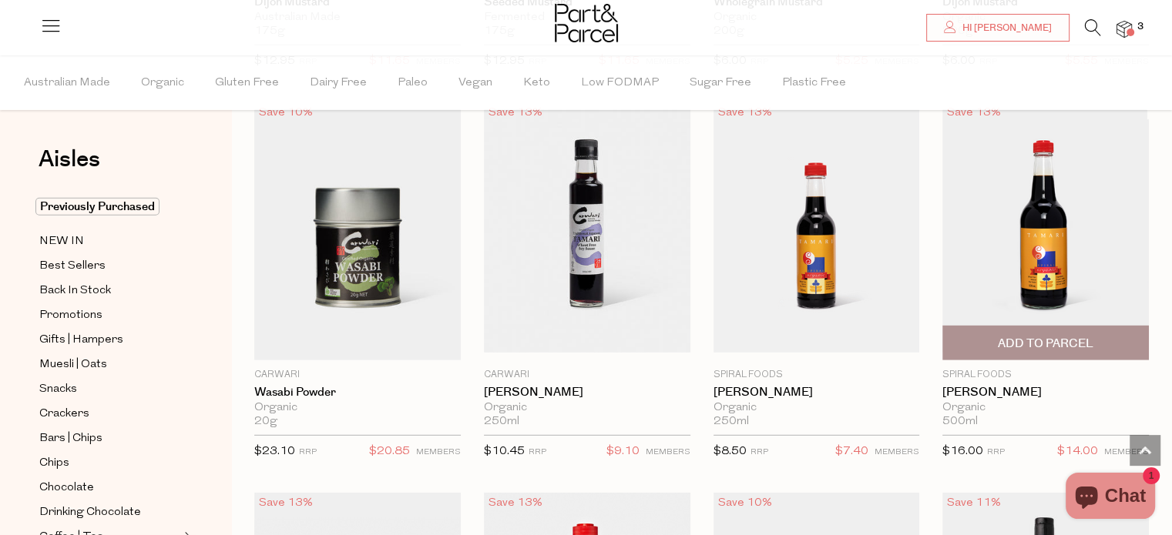
click at [1033, 232] on img at bounding box center [1045, 230] width 206 height 243
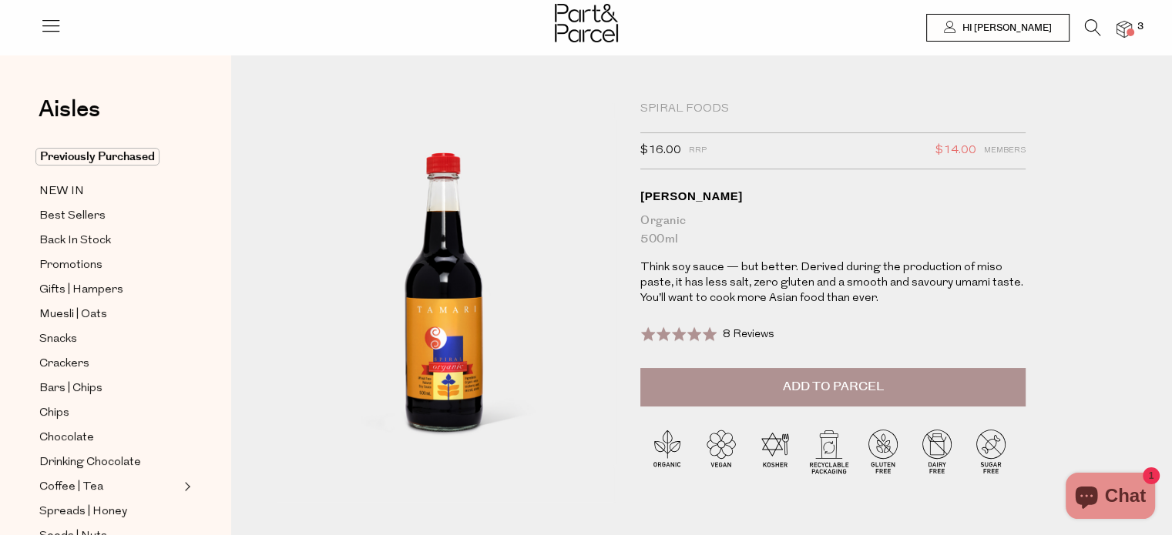
click at [824, 389] on span "Add to Parcel" at bounding box center [833, 387] width 101 height 18
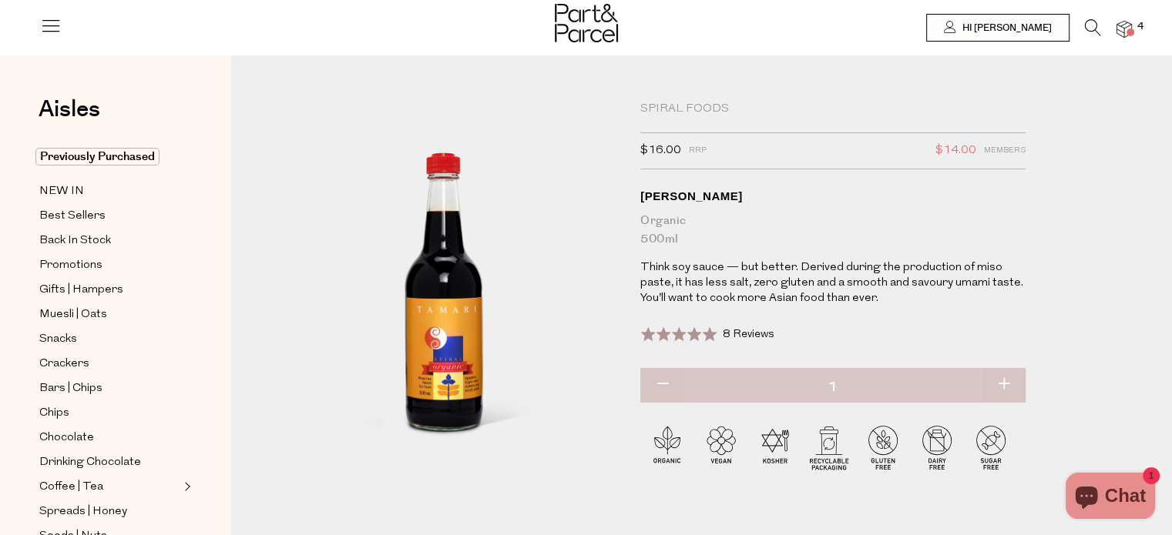
click at [214, 286] on div "Aisles Clear Previously Purchased NEW IN Best Sellers Back In Stock Promotions …" at bounding box center [115, 319] width 231 height 480
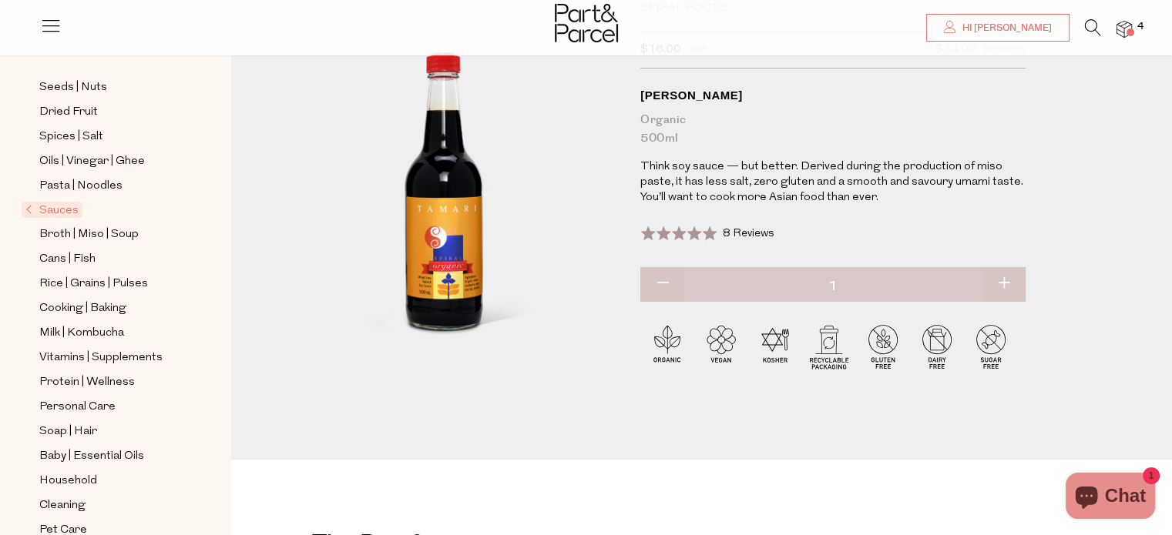
scroll to position [224, 0]
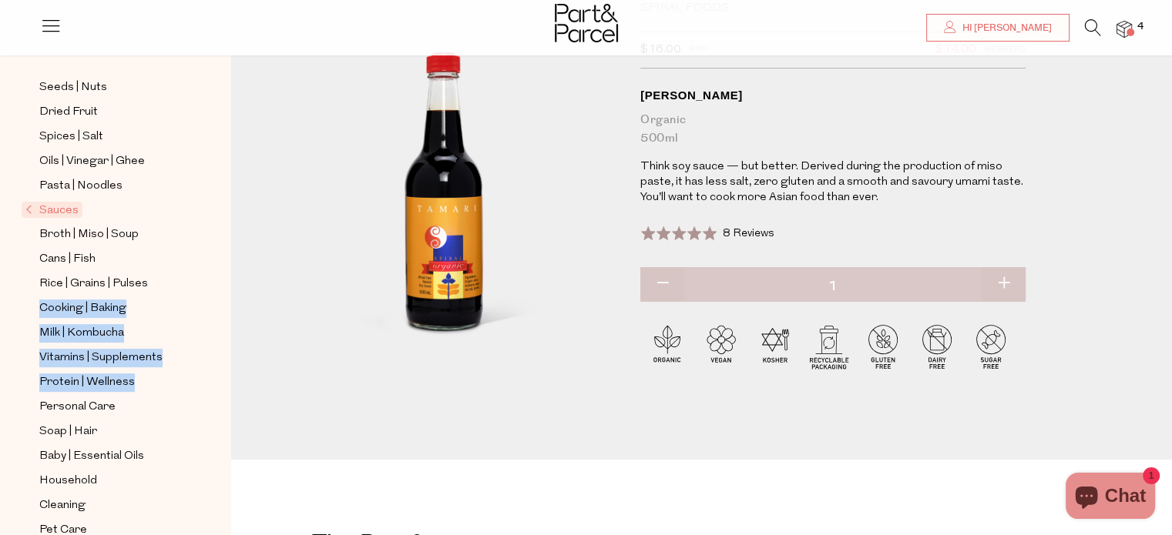
drag, startPoint x: 214, startPoint y: 286, endPoint x: 209, endPoint y: 378, distance: 92.6
click at [209, 378] on div "Aisles Clear Previously Purchased NEW IN Best Sellers Back In Stock Promotions …" at bounding box center [115, 319] width 231 height 480
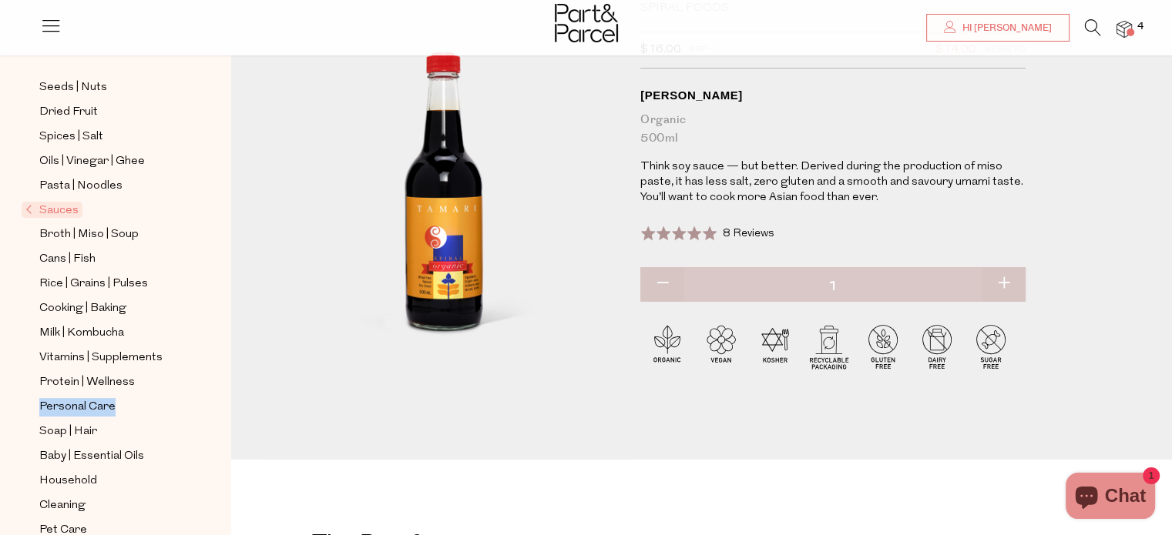
click at [209, 415] on div "Aisles Clear Previously Purchased NEW IN Best Sellers Back In Stock Promotions …" at bounding box center [115, 319] width 231 height 480
drag, startPoint x: 146, startPoint y: 489, endPoint x: 144, endPoint y: 502, distance: 12.5
click at [145, 498] on ul "Previously Purchased NEW IN Best Sellers Back In Stock Promotions Gifts | Hampe…" at bounding box center [115, 132] width 165 height 866
click at [210, 522] on div "Aisles Clear Previously Purchased NEW IN Best Sellers Back In Stock Promotions …" at bounding box center [115, 319] width 231 height 480
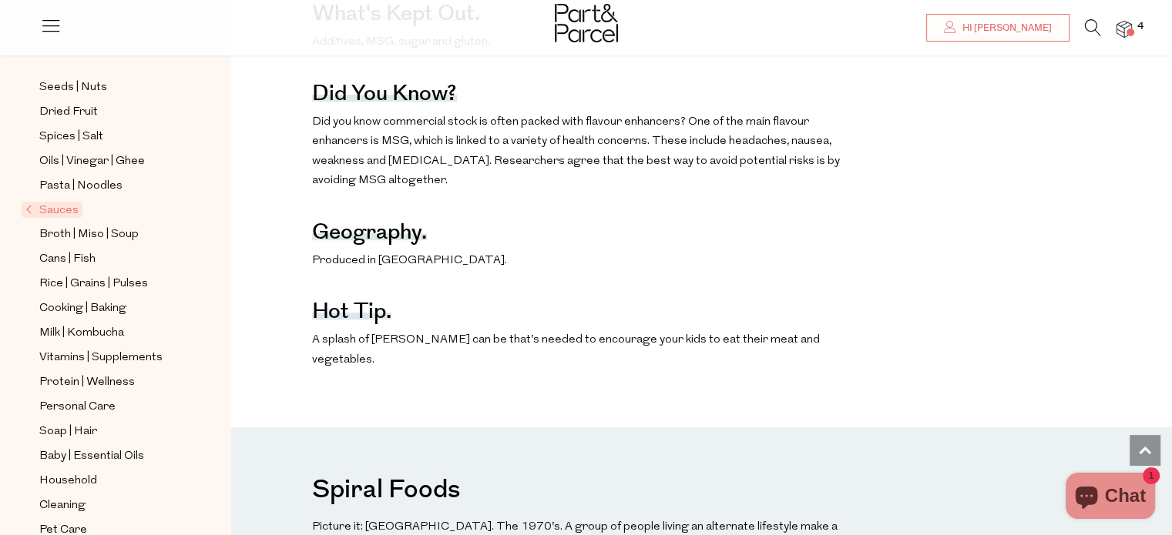
scroll to position [843, 0]
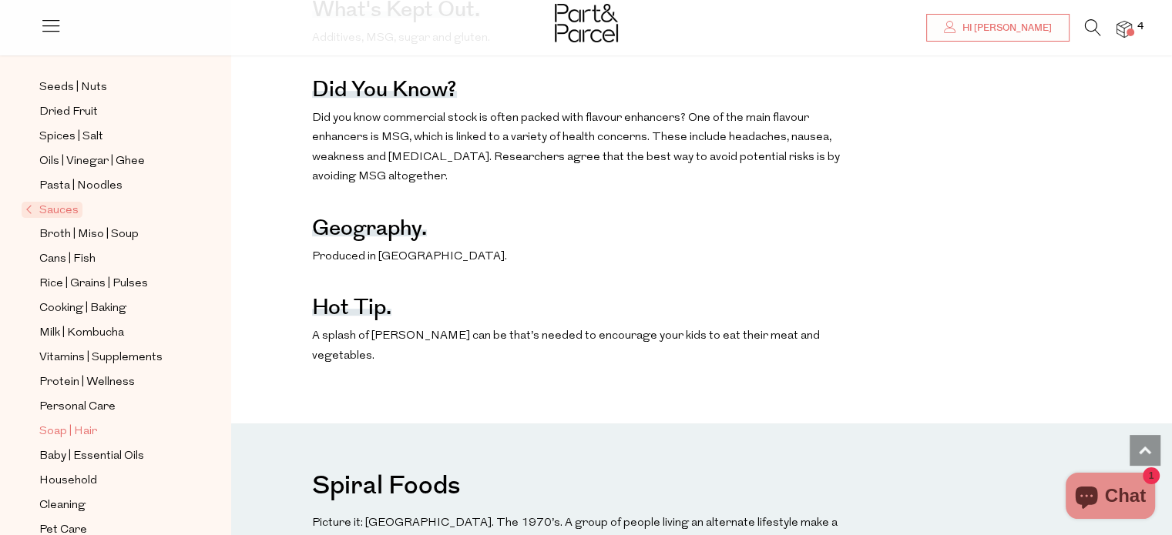
click at [59, 431] on span "Soap | Hair" at bounding box center [68, 432] width 58 height 18
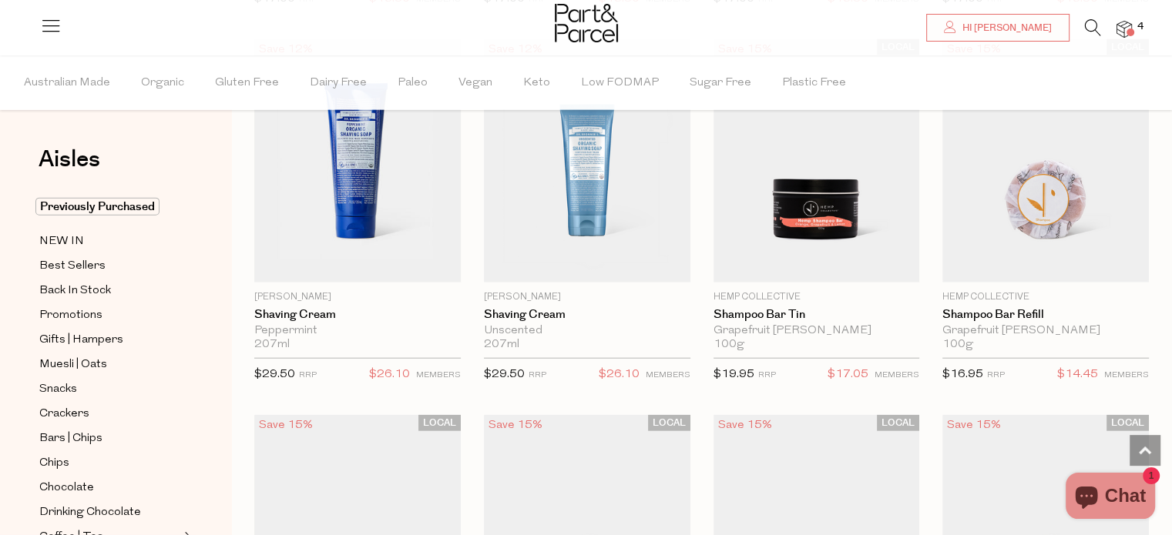
scroll to position [3526, 0]
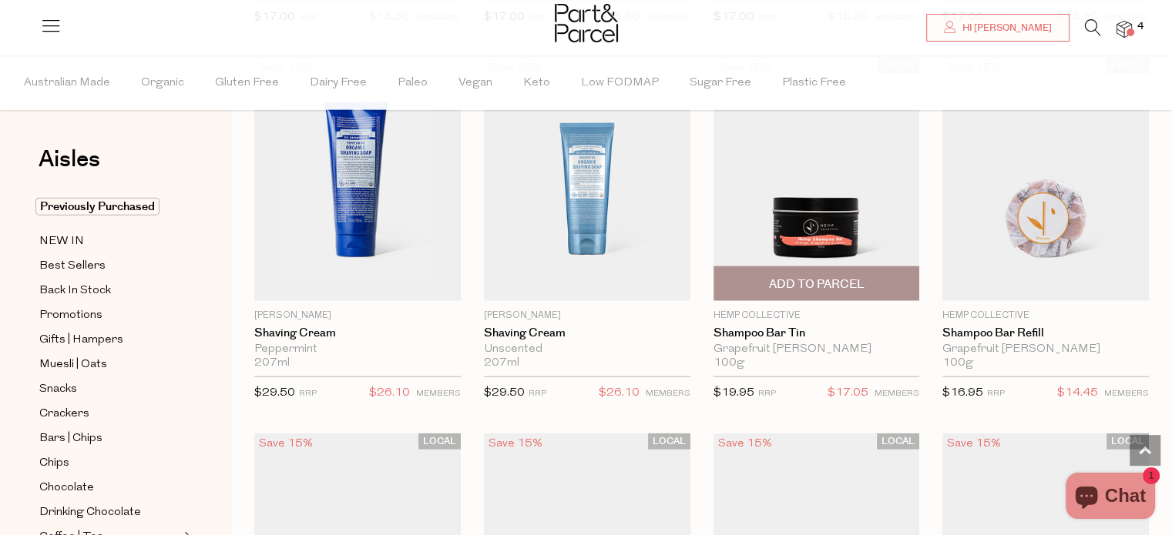
click at [811, 200] on img at bounding box center [816, 179] width 206 height 243
